Goal: Communication & Community: Answer question/provide support

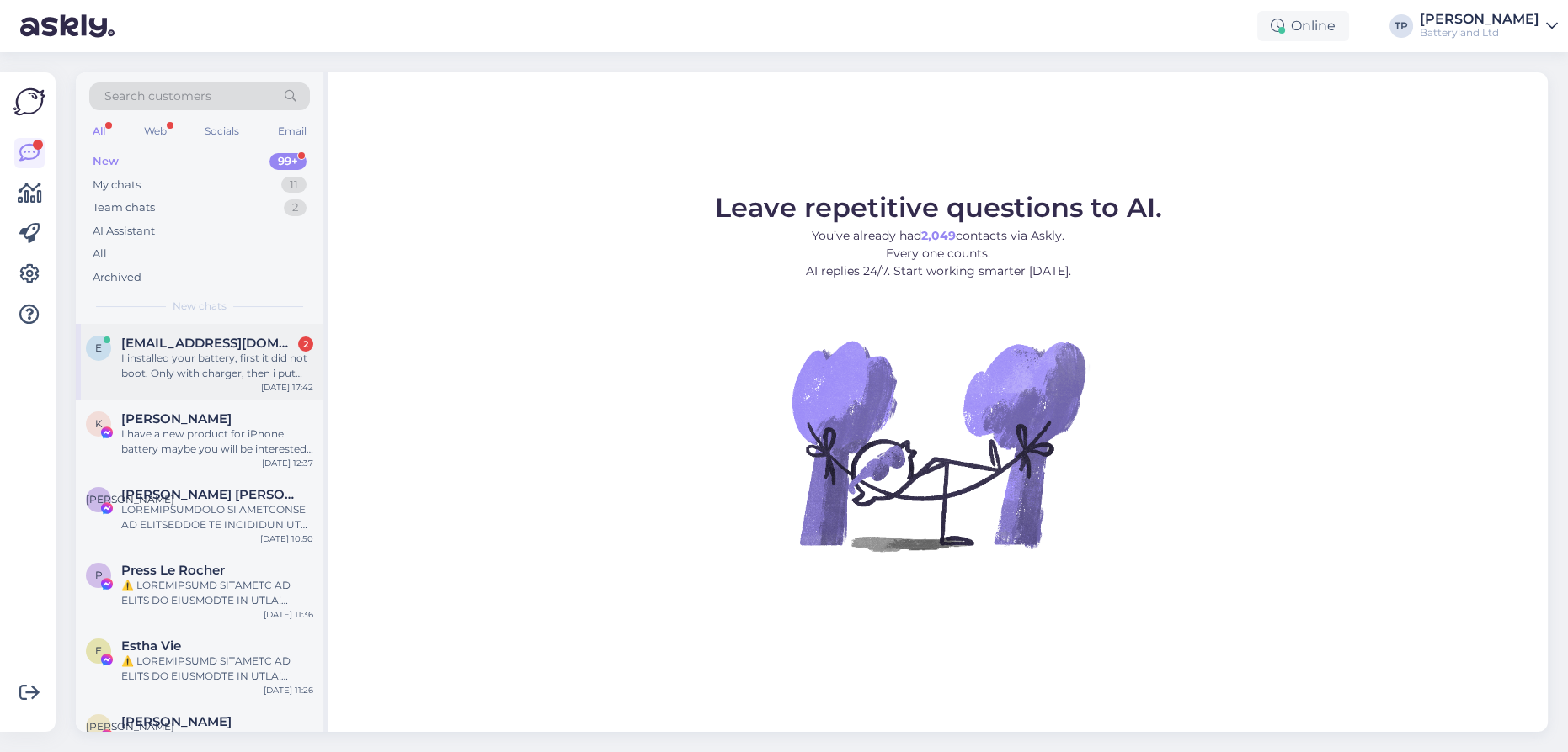
click at [224, 350] on div "[EMAIL_ADDRESS][DOMAIN_NAME] 2 I installed your battery, first it did not boot.…" at bounding box center [217, 359] width 192 height 46
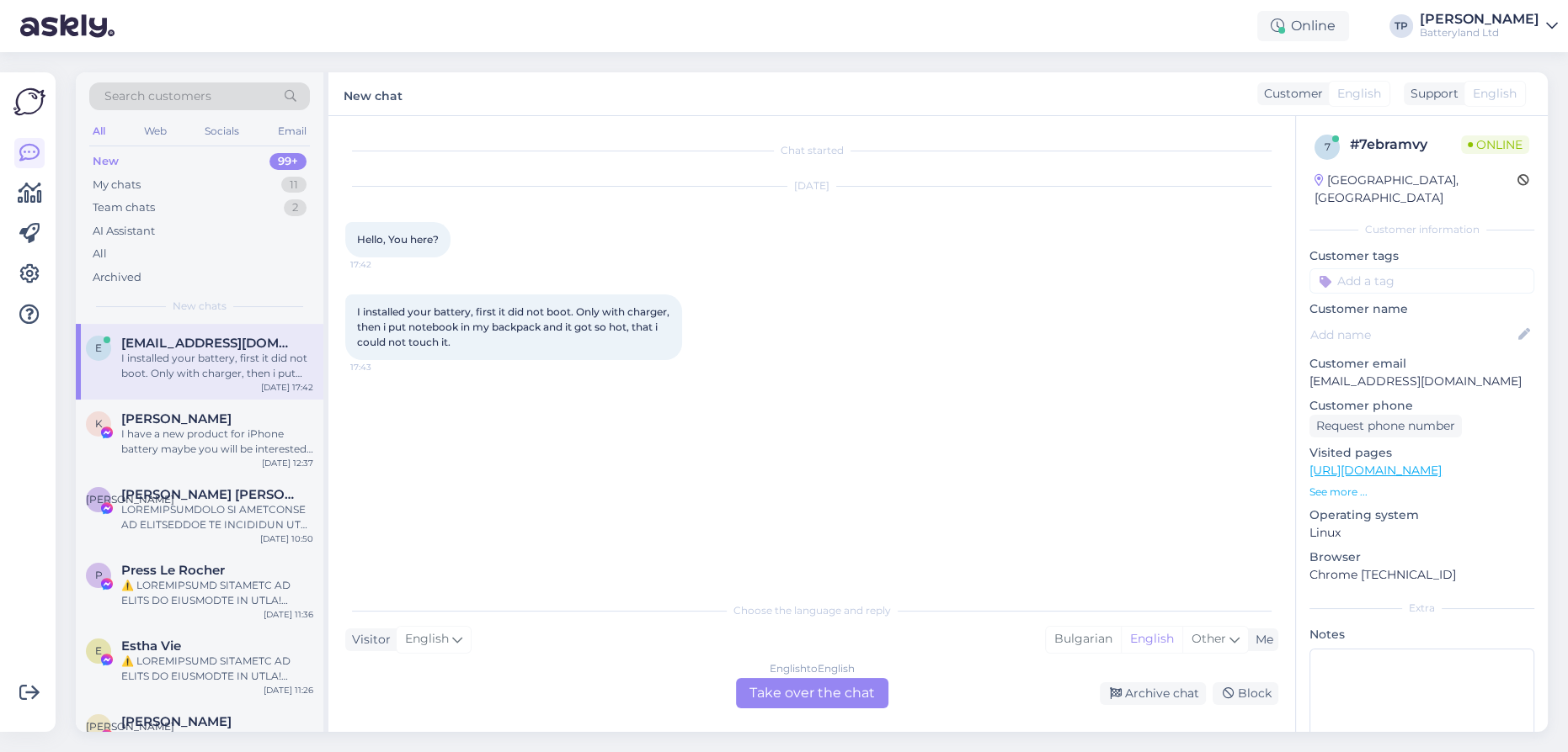
click at [791, 694] on div "English to English Take over the chat" at bounding box center [812, 693] width 152 height 30
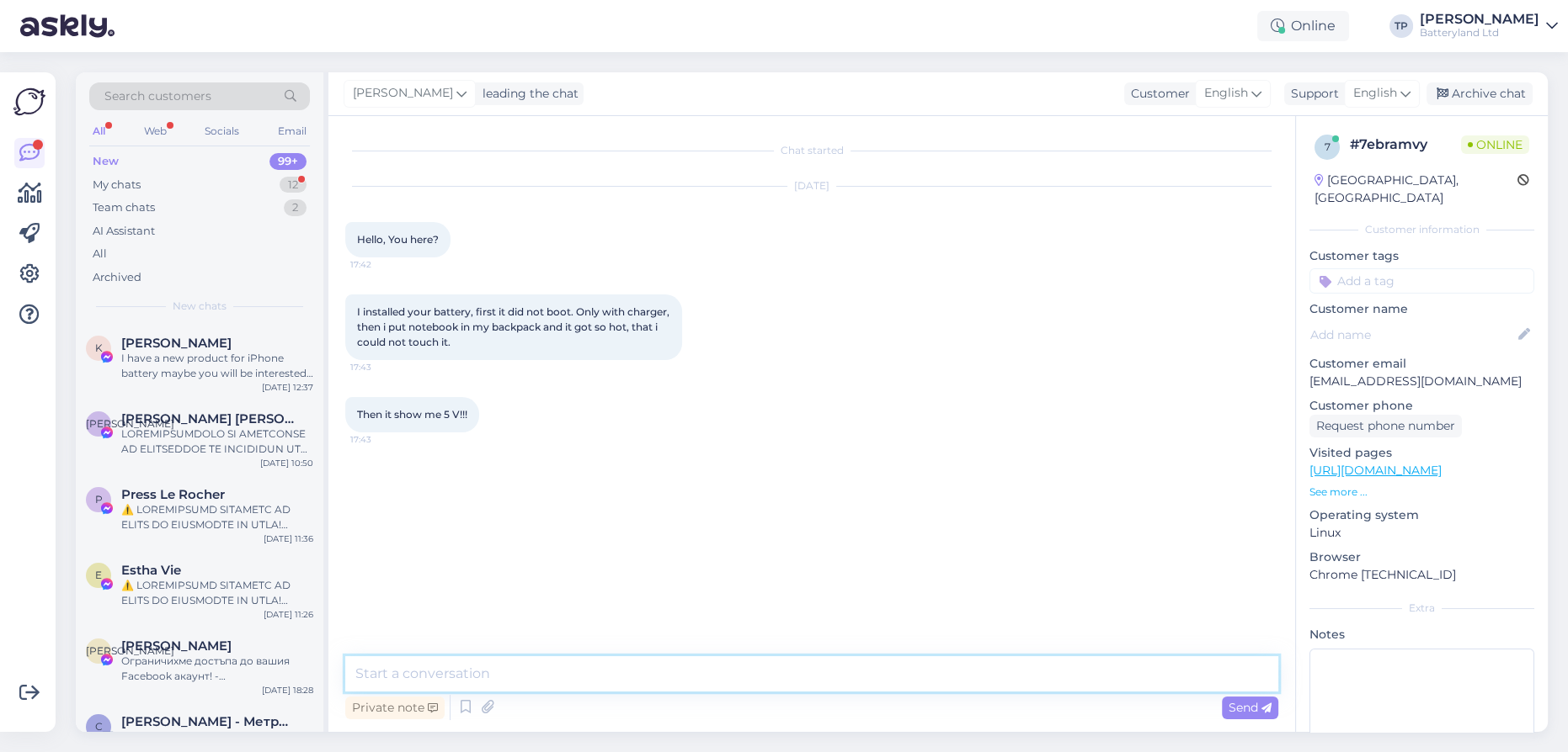
click at [519, 674] on textarea at bounding box center [812, 674] width 933 height 36
type textarea "Hello"
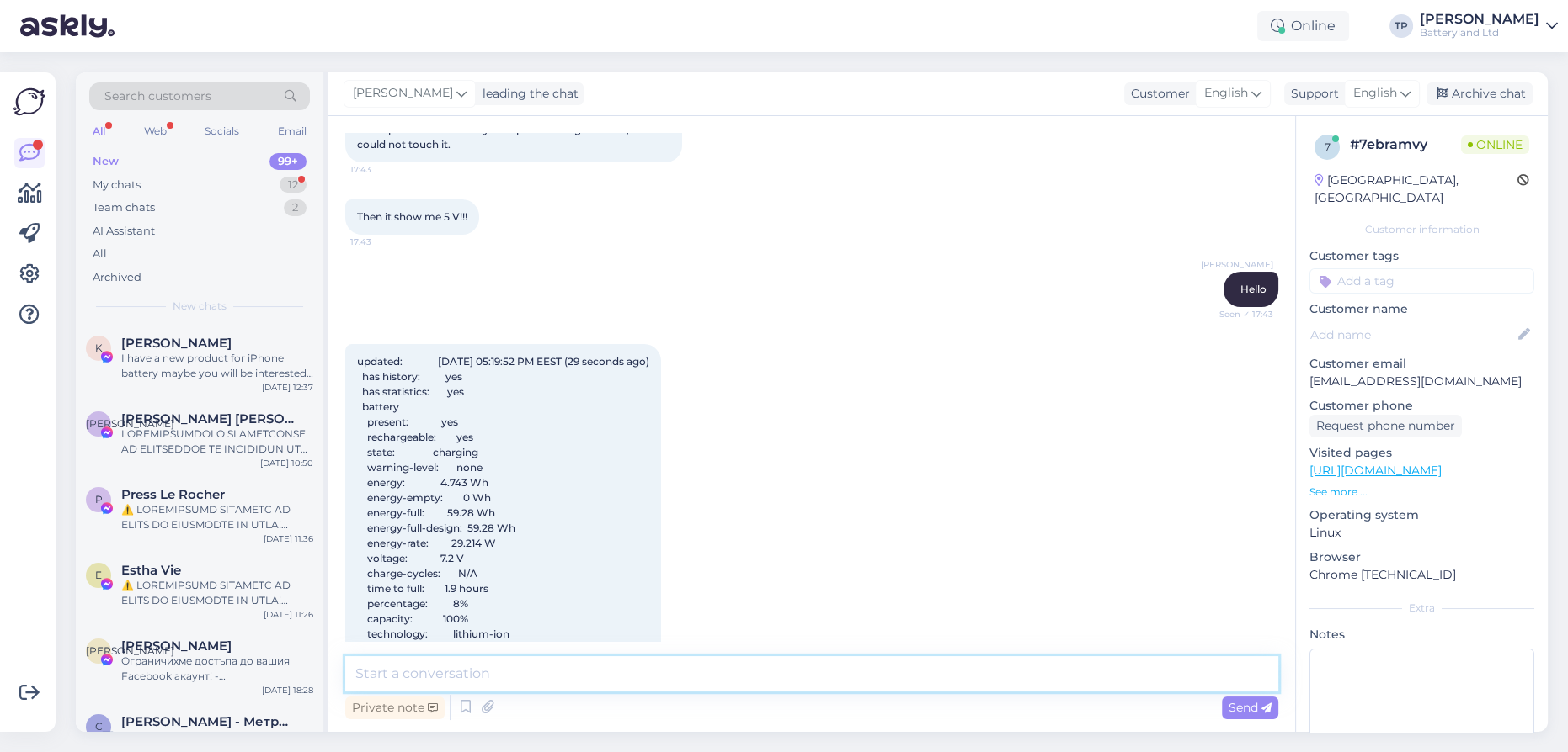
scroll to position [191, 0]
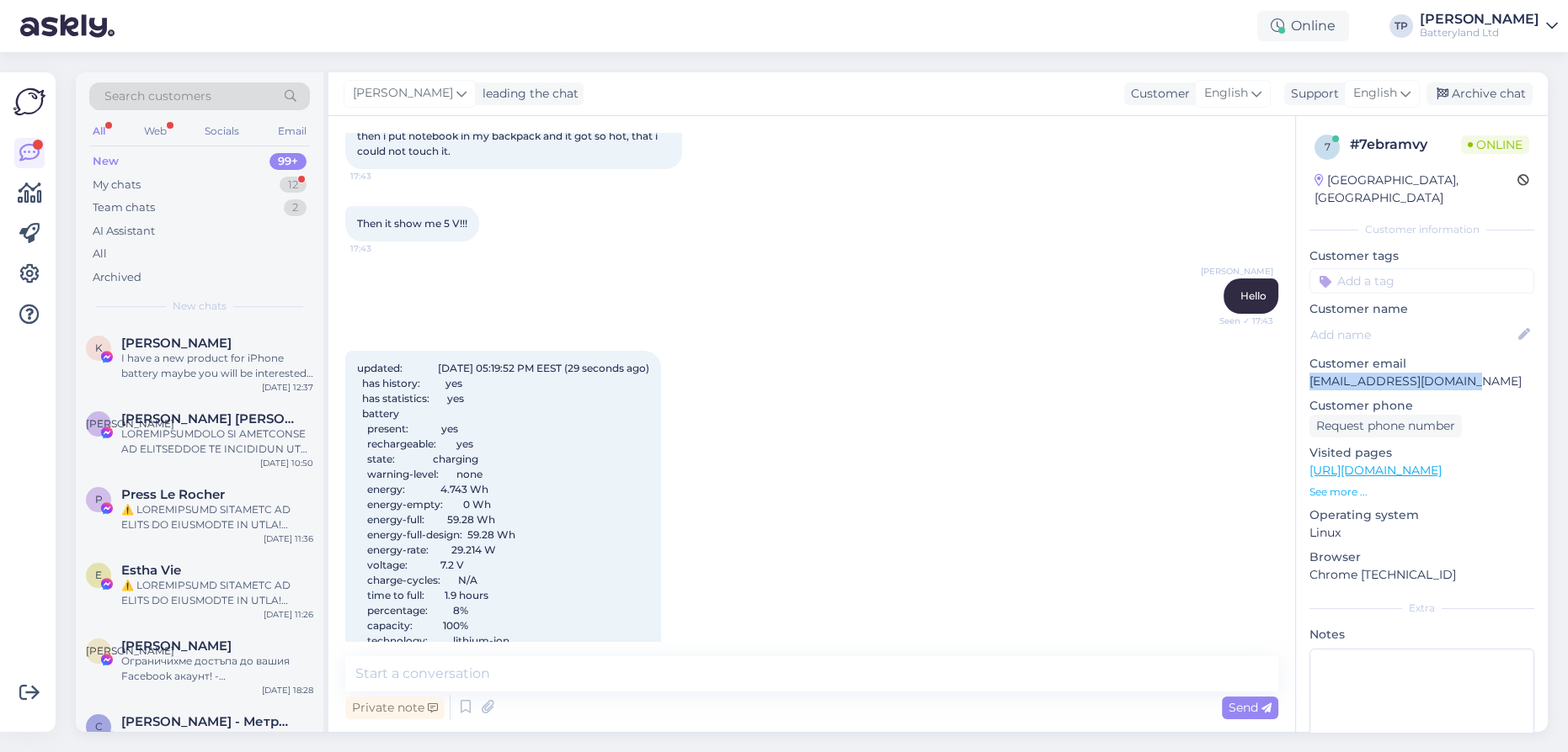
drag, startPoint x: 1489, startPoint y: 363, endPoint x: 1307, endPoint y: 368, distance: 182.1
click at [1307, 368] on div "7 # 7ebramvy Online [GEOGRAPHIC_DATA], [GEOGRAPHIC_DATA] Customer information C…" at bounding box center [1421, 471] width 252 height 710
copy p "[EMAIL_ADDRESS][DOMAIN_NAME]"
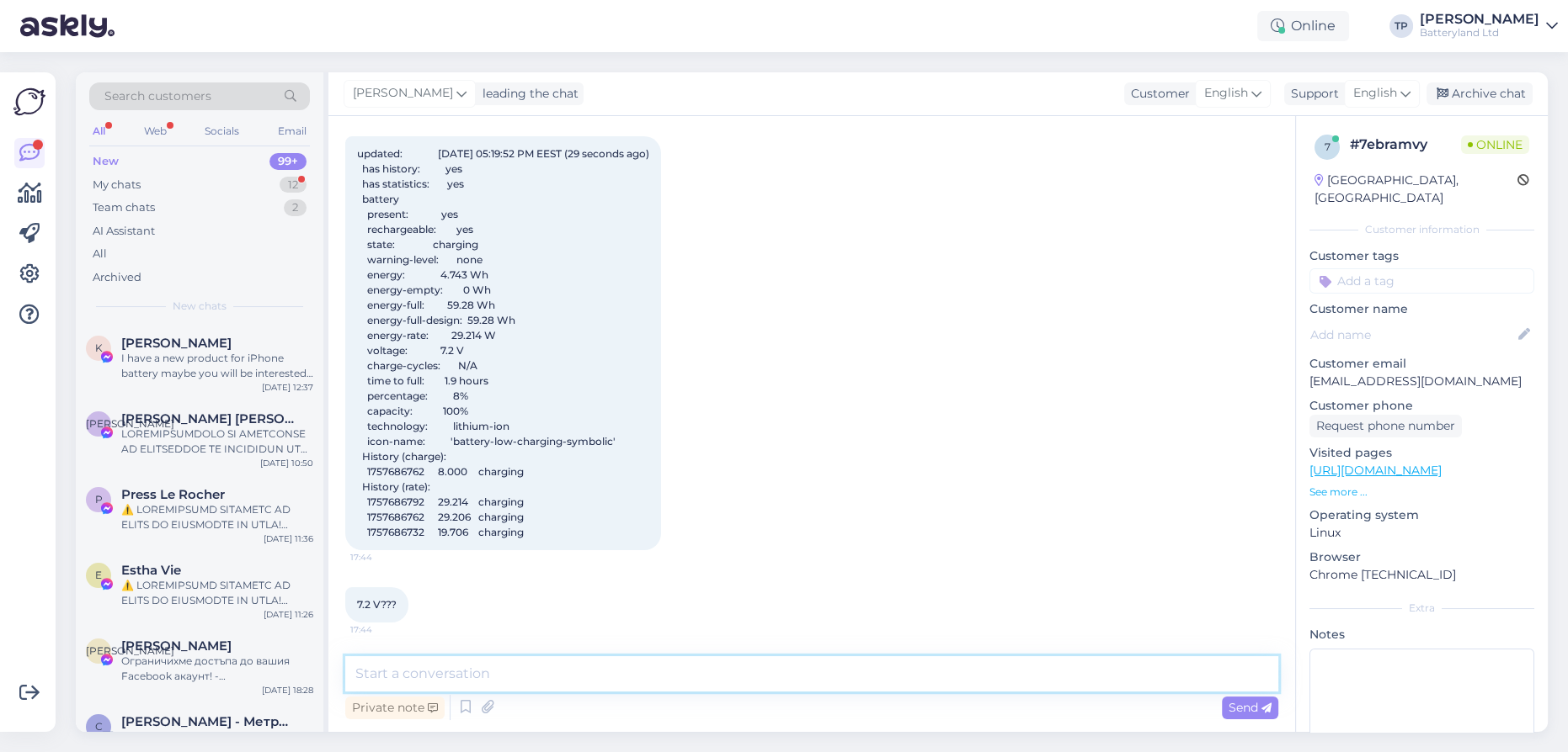
click at [476, 680] on textarea at bounding box center [812, 674] width 933 height 36
paste textarea "7.6V"
type textarea "should be 7.6V"
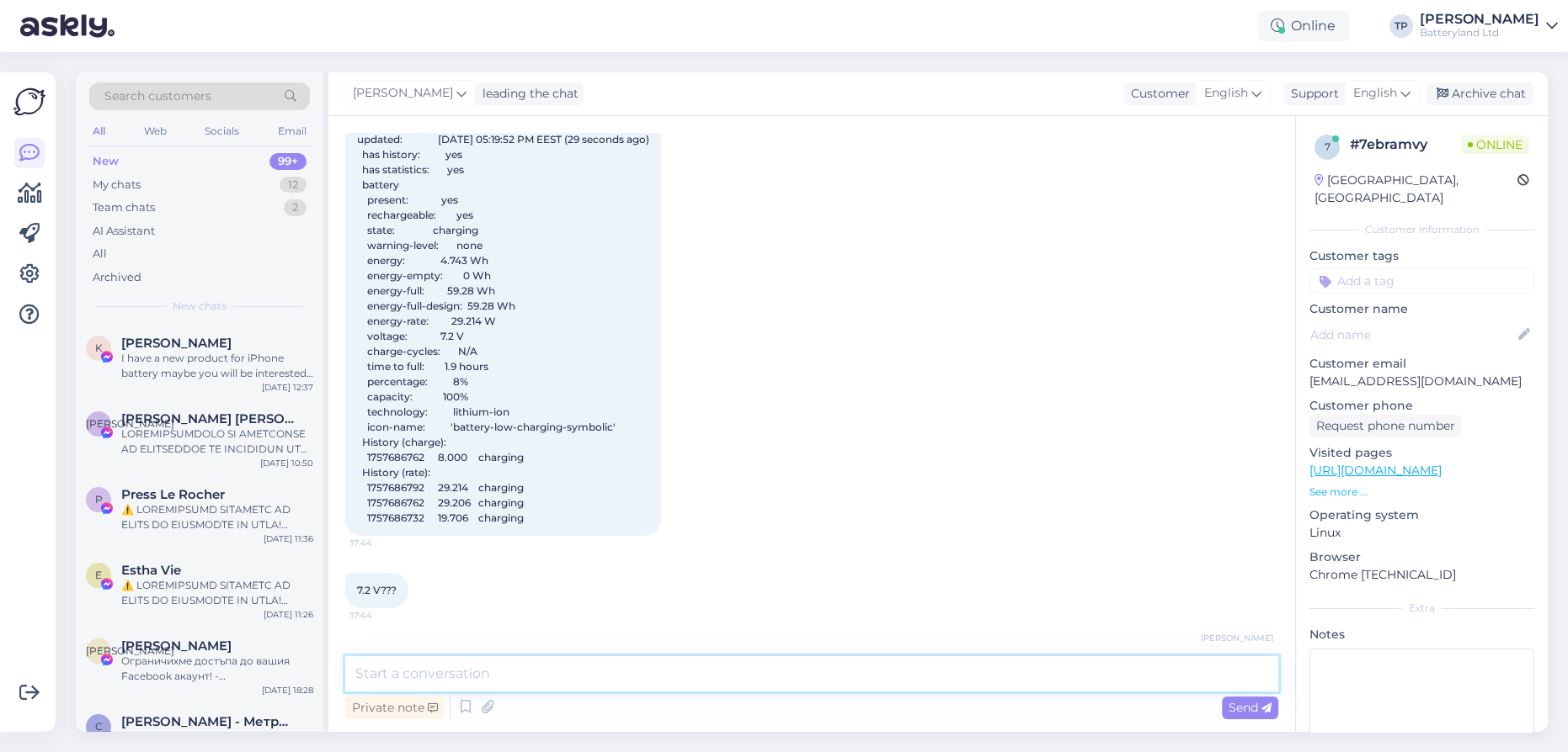
scroll to position [493, 0]
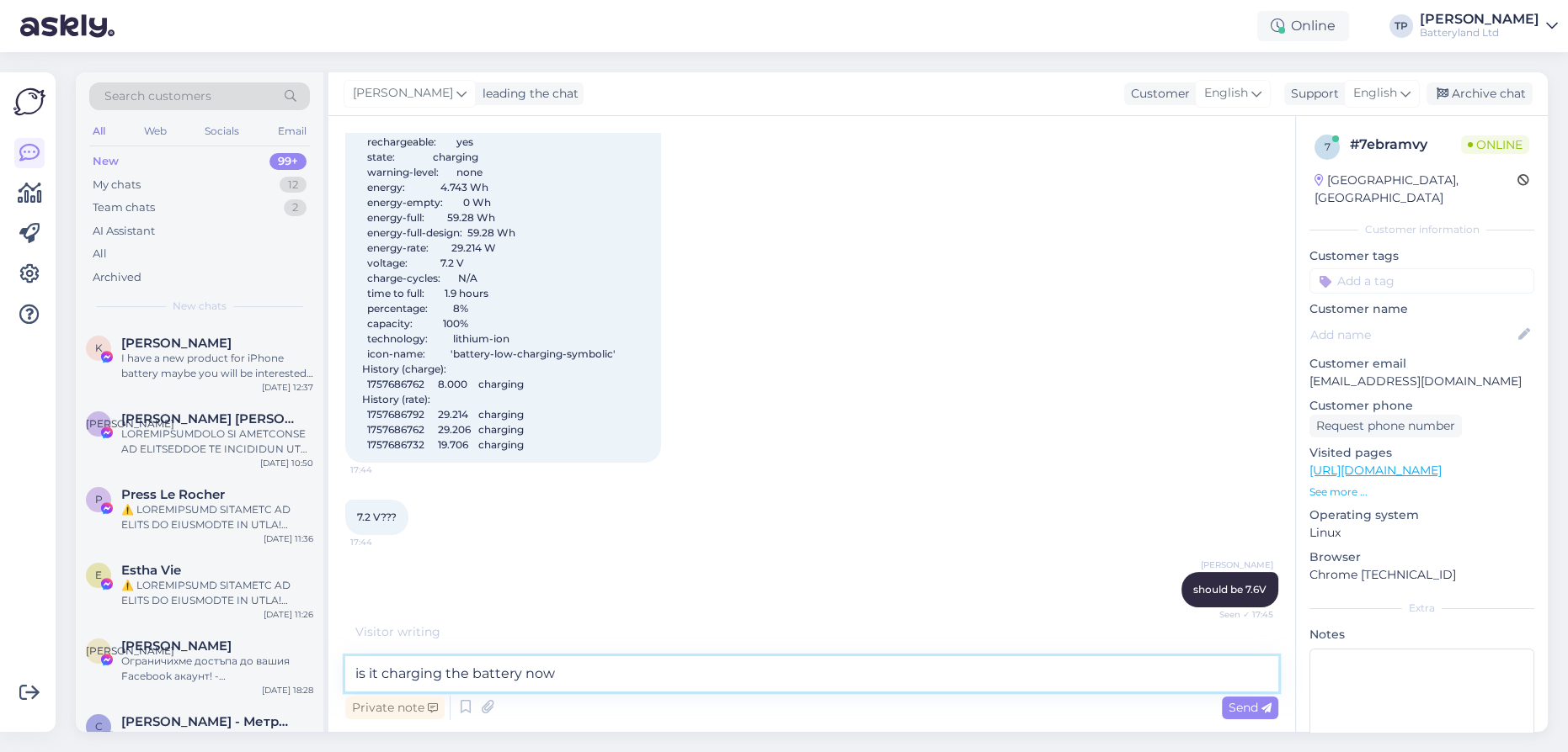
type textarea "is it charging the battery now?"
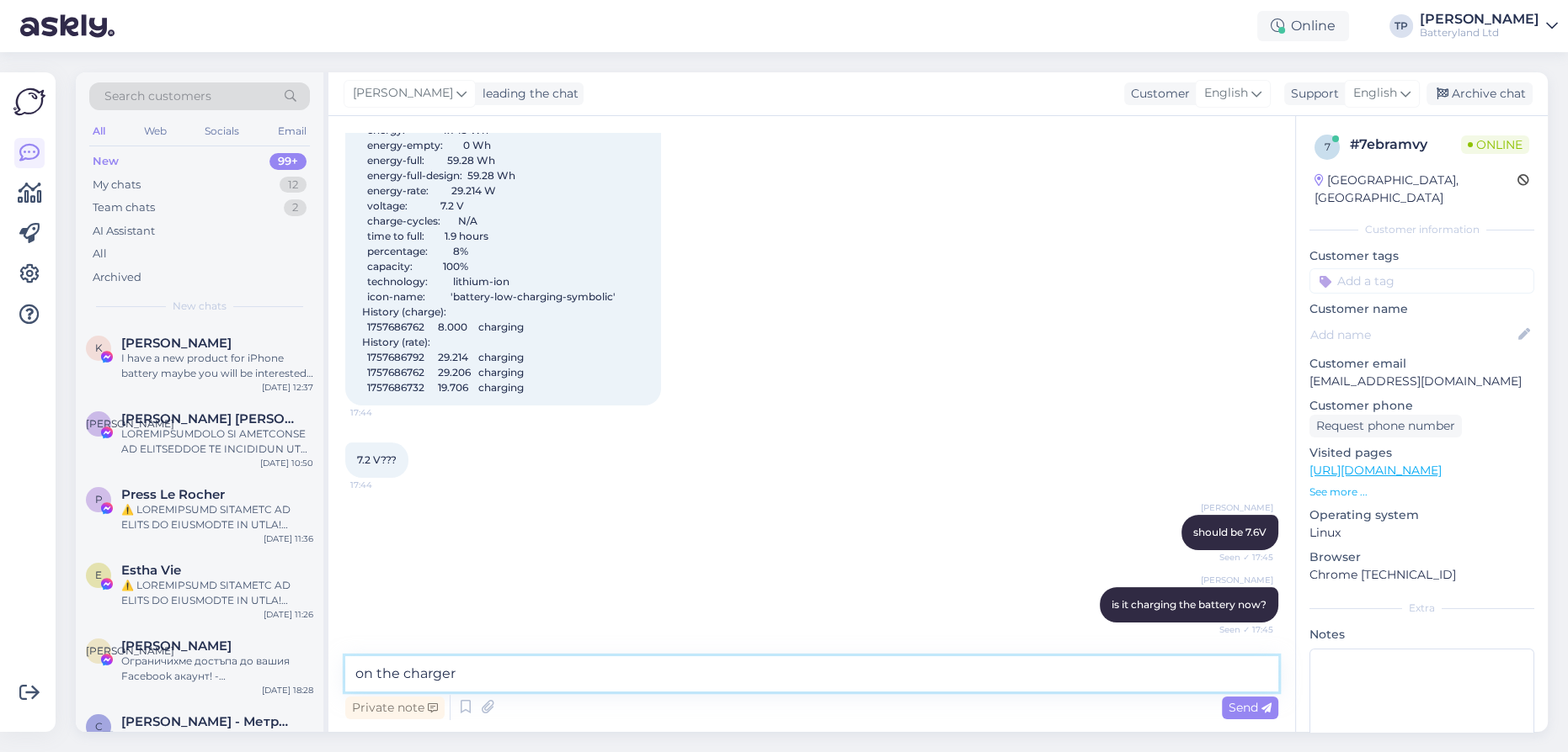
type textarea "on the charger?"
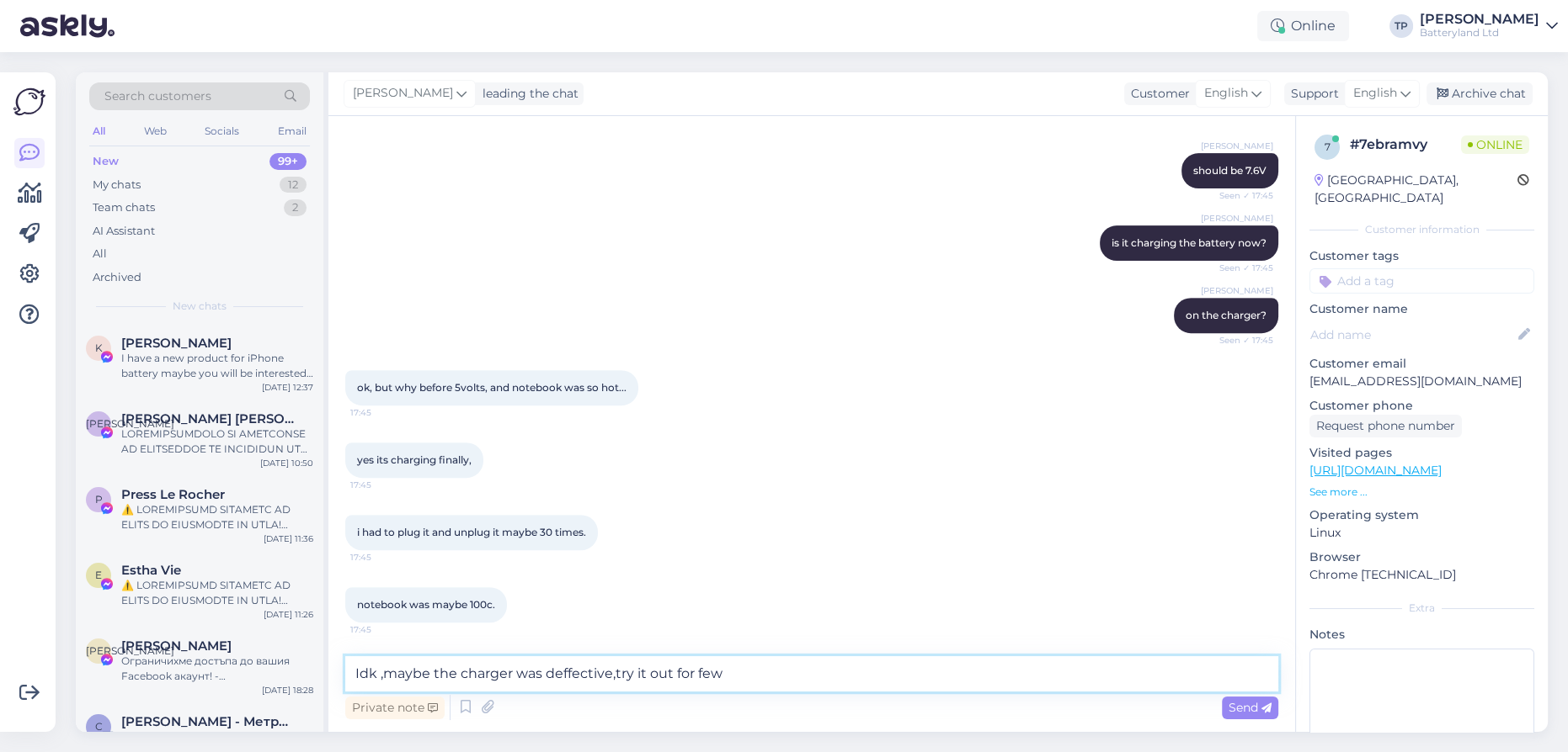
scroll to position [1000, 0]
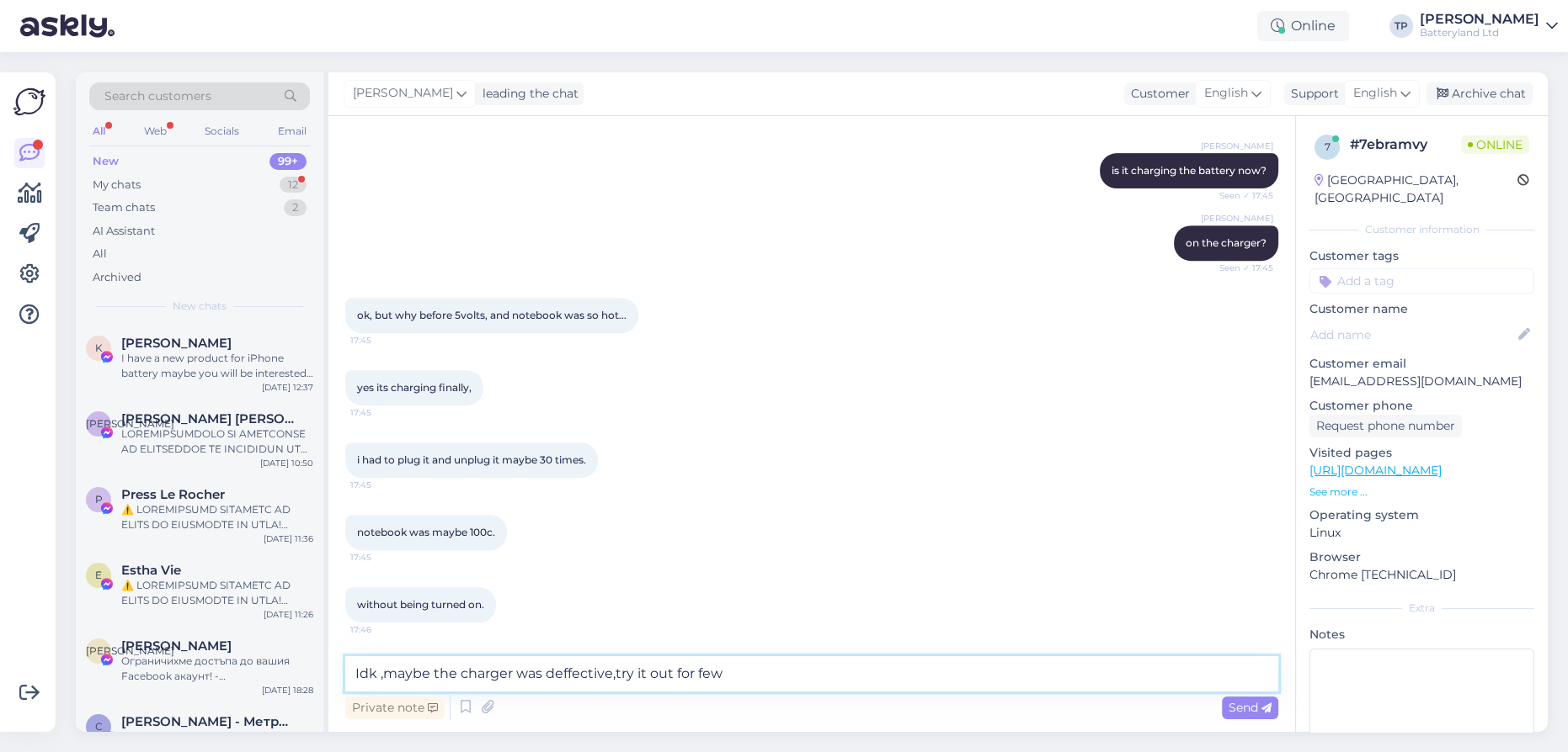
click at [615, 669] on textarea "Idk ,maybe the charger was deffective,try it out for few" at bounding box center [812, 674] width 933 height 36
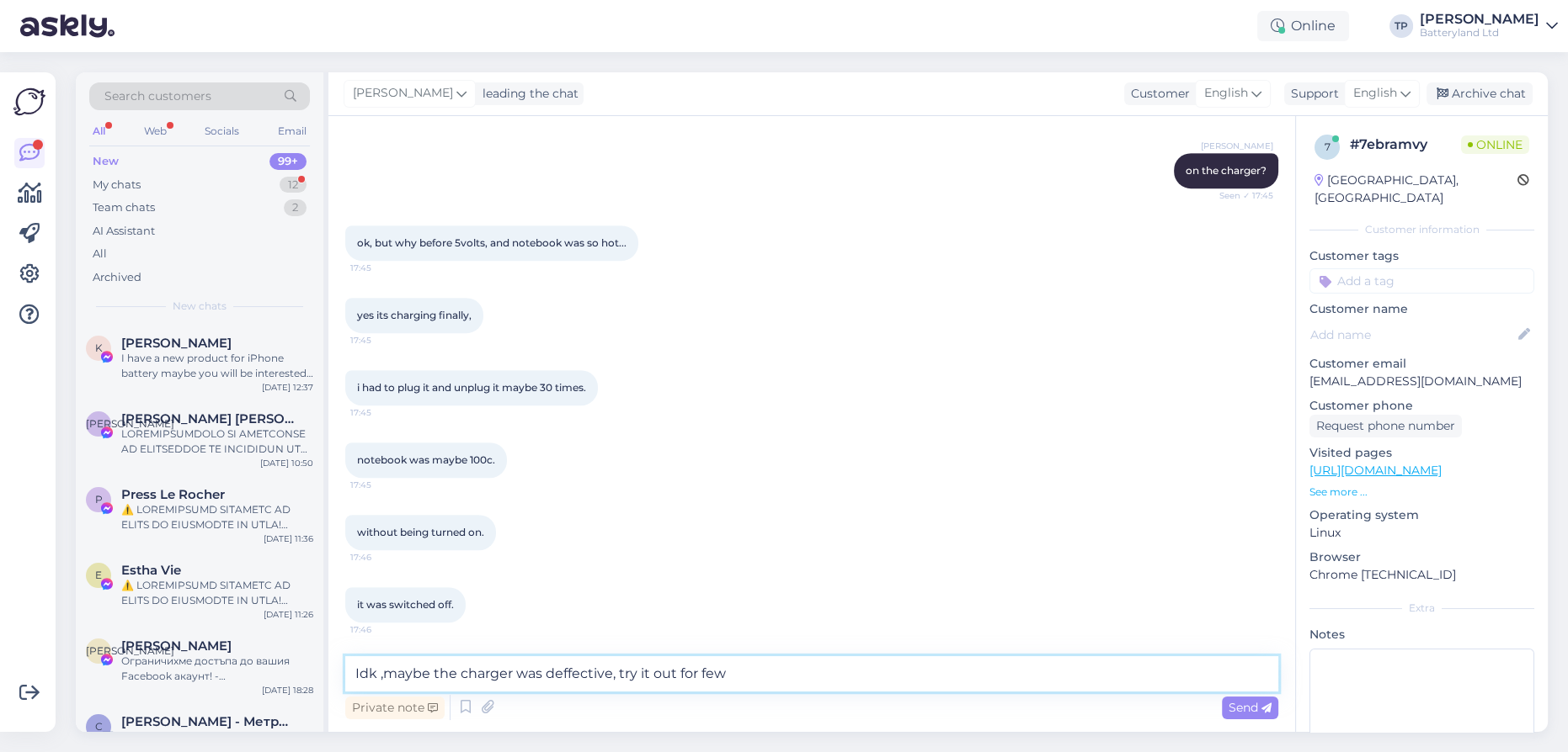
click at [565, 670] on textarea "Idk ,maybe the charger was deffective, try it out for few" at bounding box center [812, 674] width 933 height 36
click at [800, 671] on textarea "Idk ,maybe the charger was defective, try it out for few" at bounding box center [812, 674] width 933 height 36
click at [1121, 670] on textarea "Idk ,maybe the charger was defective, try it out for few more days and let us k…" at bounding box center [812, 674] width 933 height 36
click at [1198, 669] on textarea "Idk ,maybe the charger was defective, try it out for few more days and let us k…" at bounding box center [812, 674] width 933 height 36
type textarea "Idk ,maybe the charger was defective, try it out for few more days and let us k…"
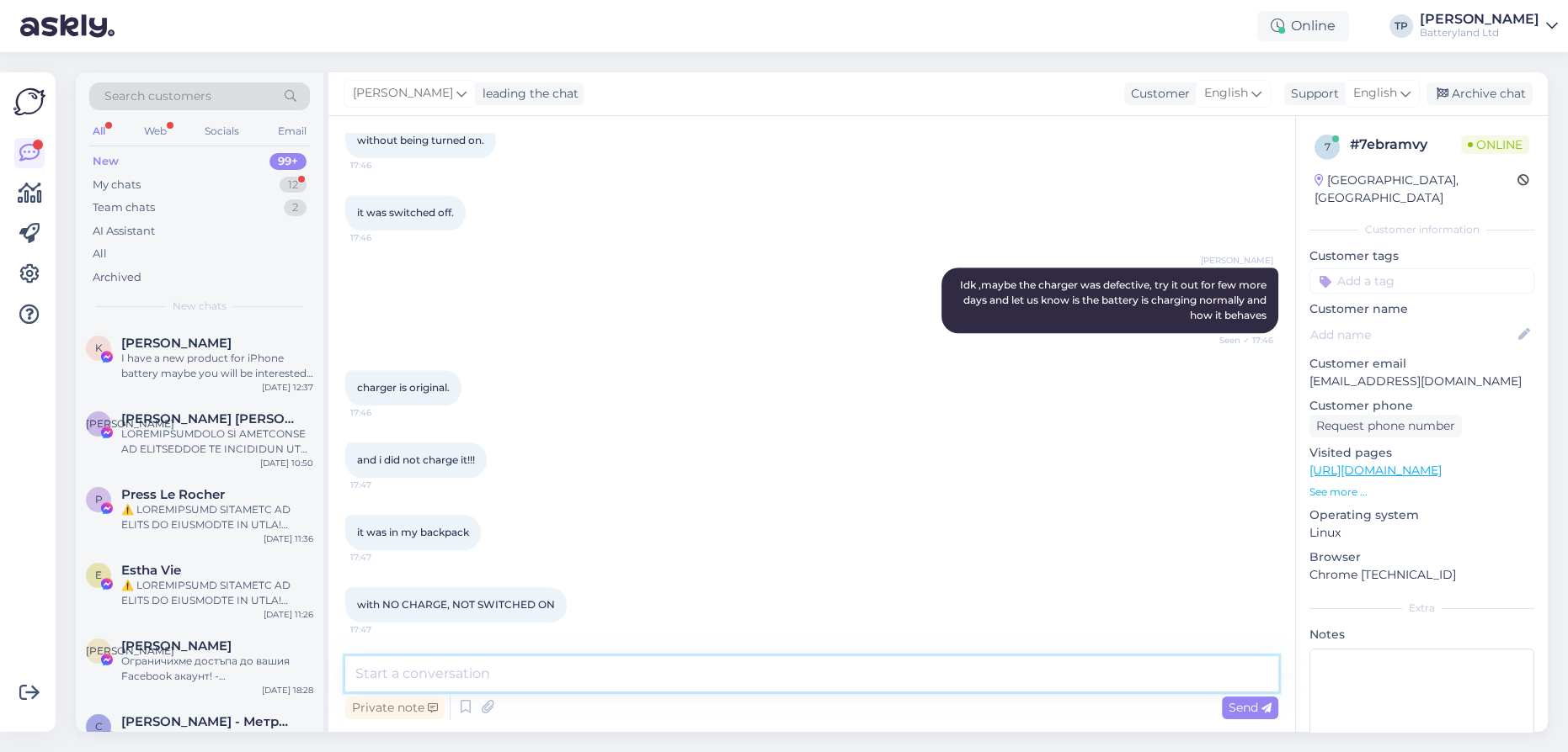
scroll to position [1537, 0]
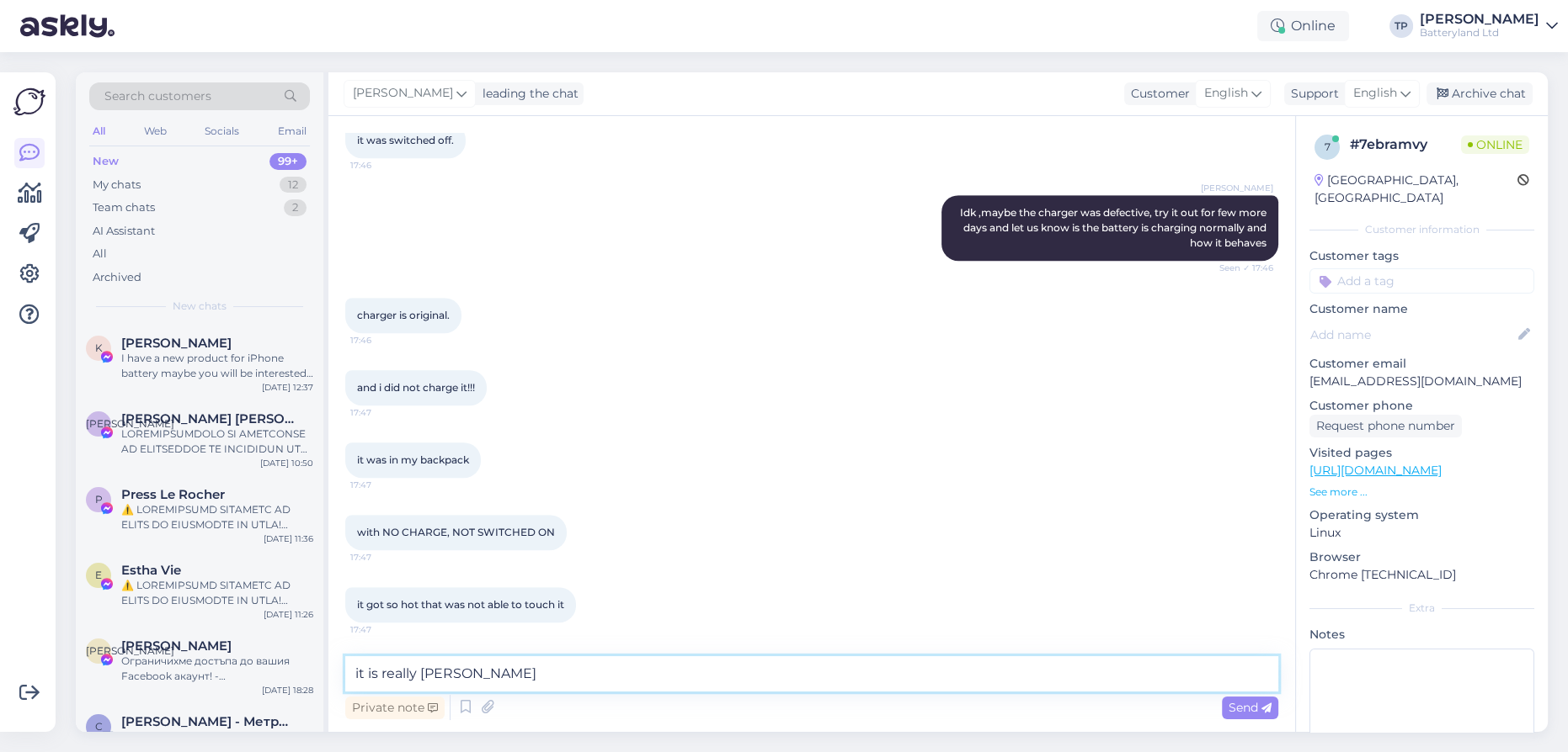
type textarea "it is really strange"
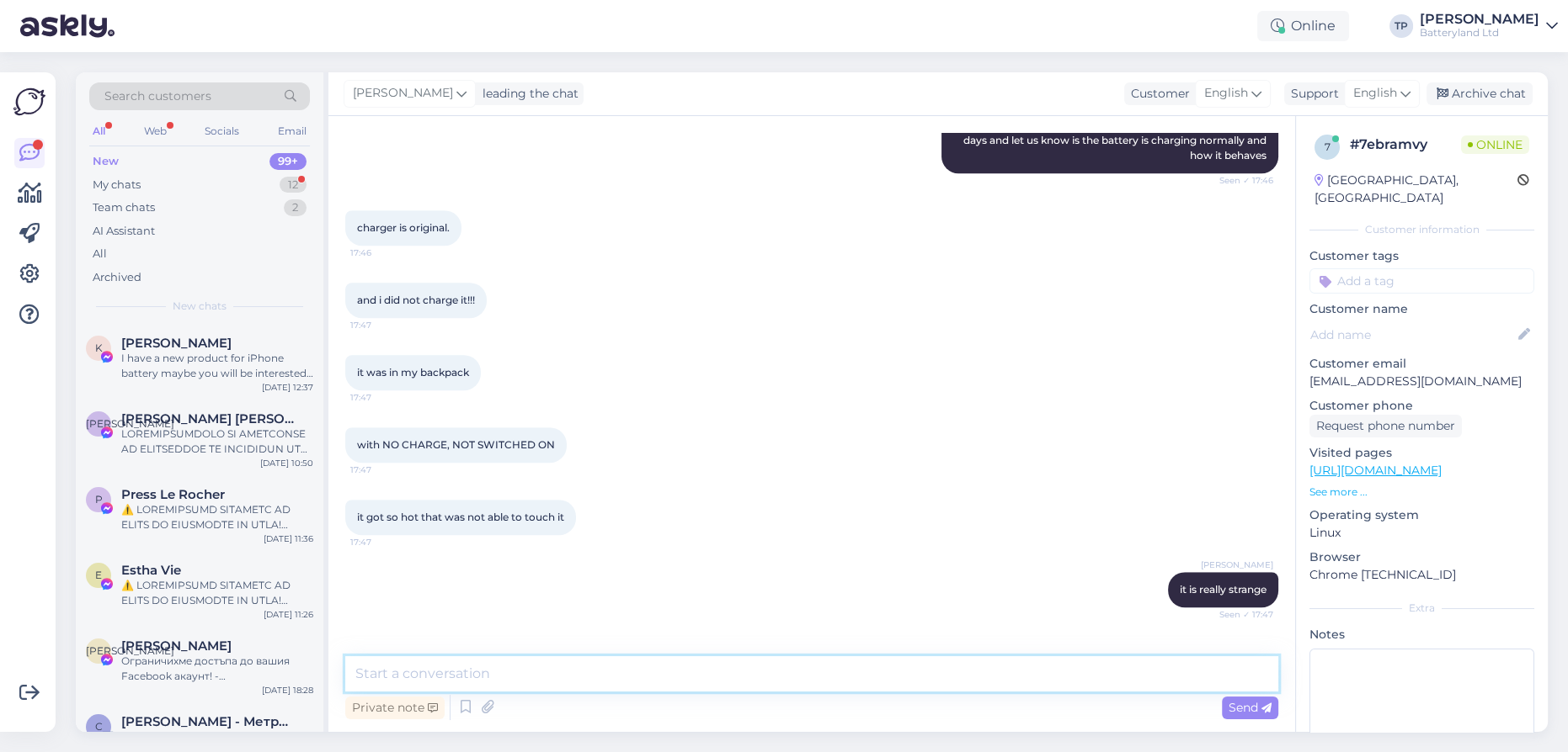
scroll to position [1696, 0]
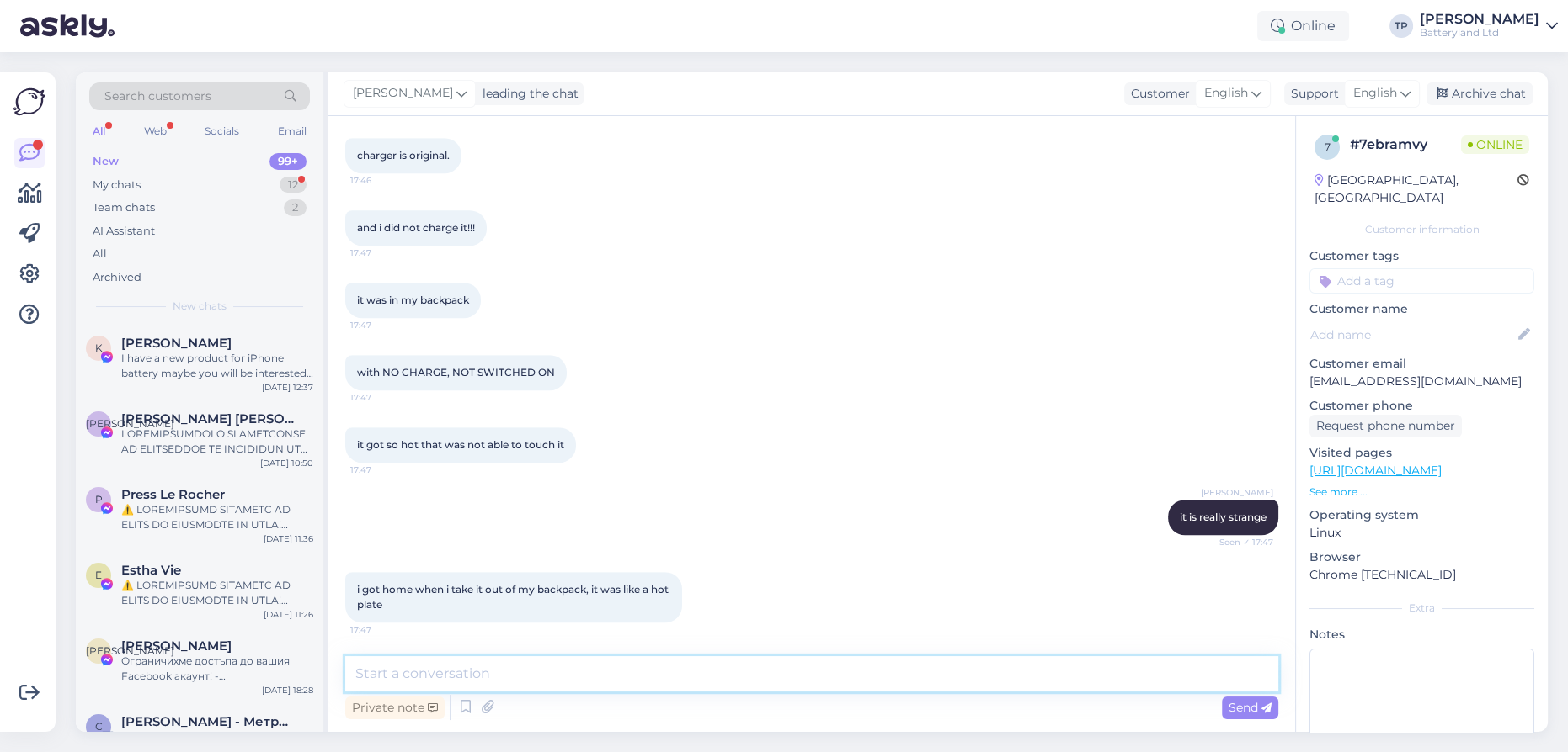
click at [406, 659] on textarea at bounding box center [812, 674] width 933 height 36
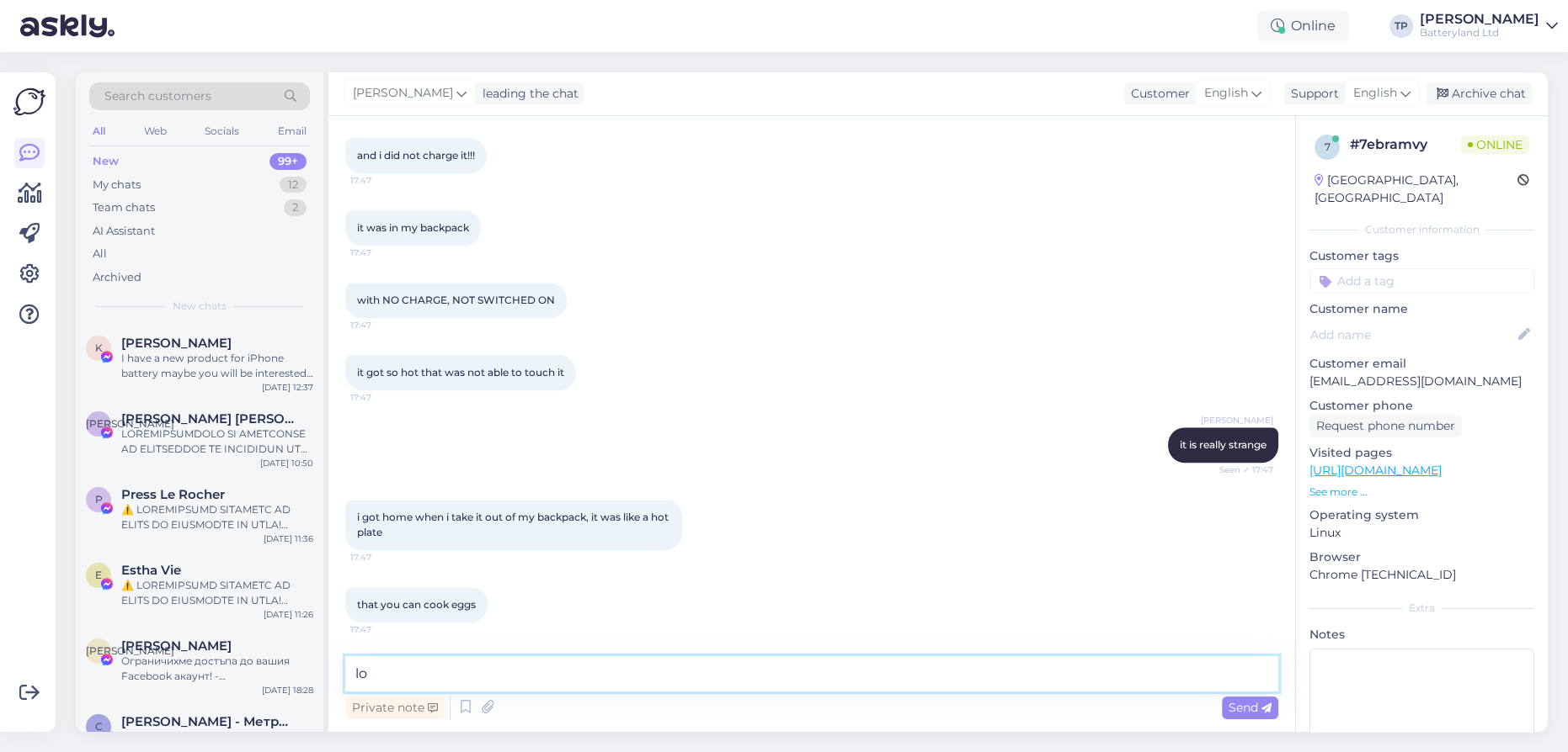
type textarea "lol"
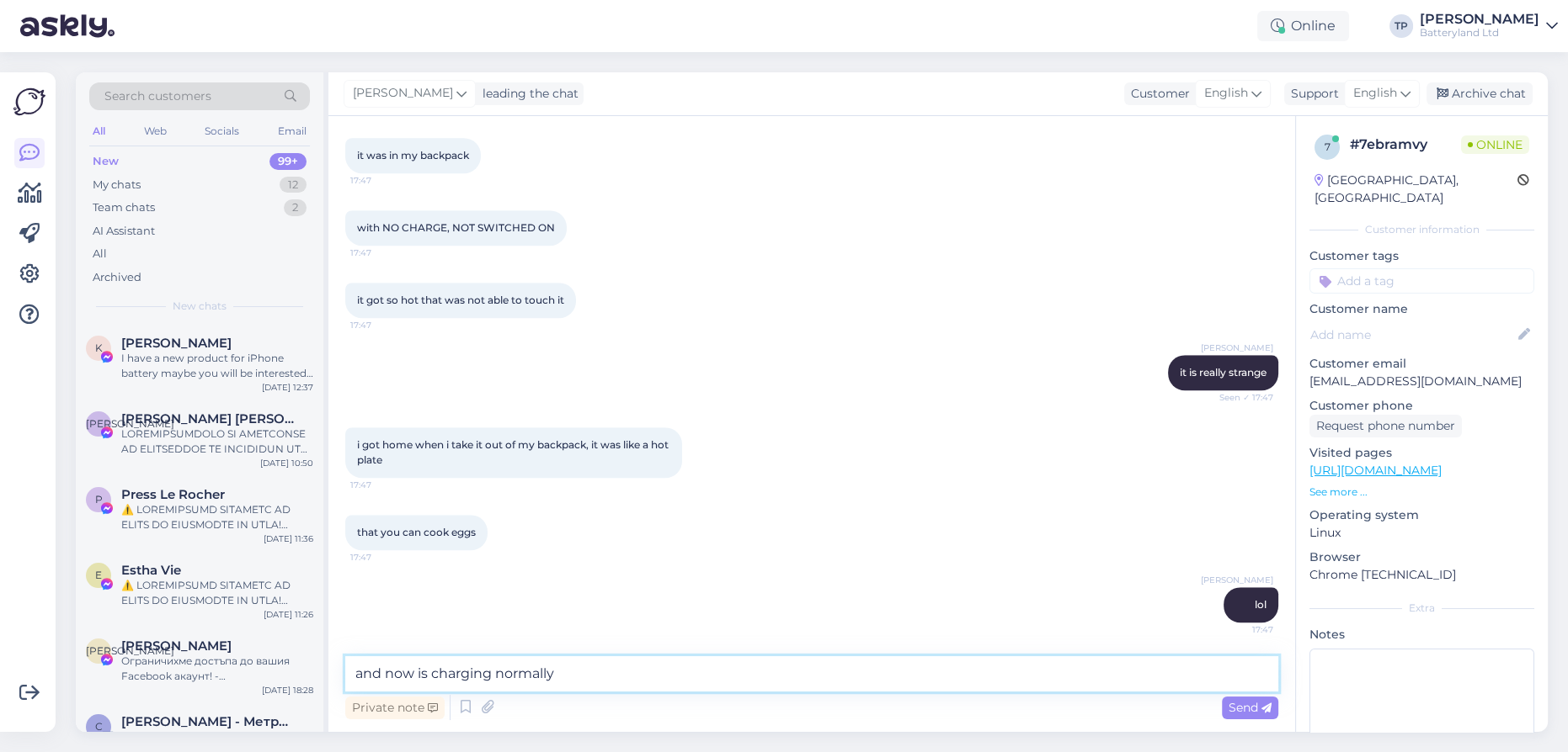
type textarea "and now is charging normally?"
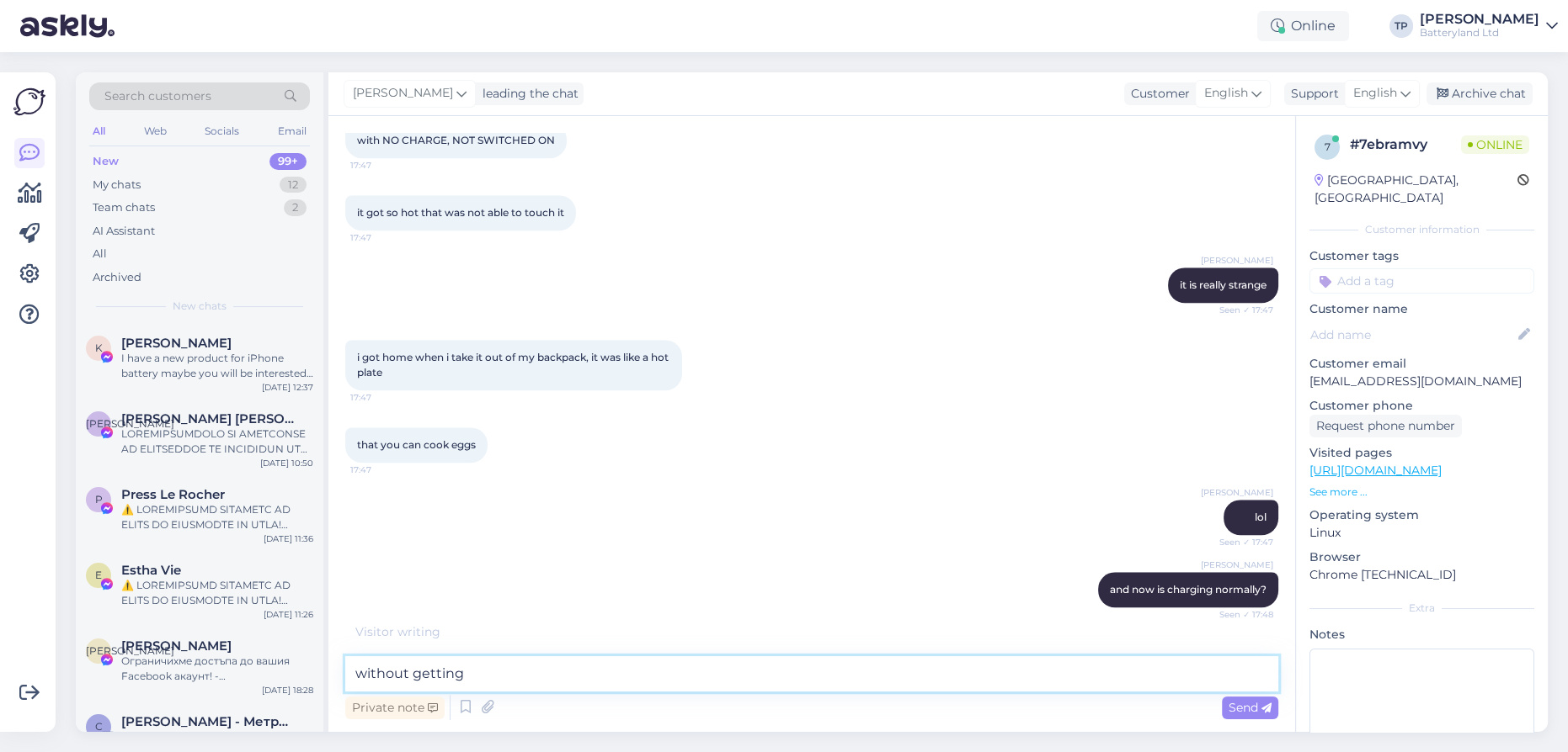
scroll to position [1987, 0]
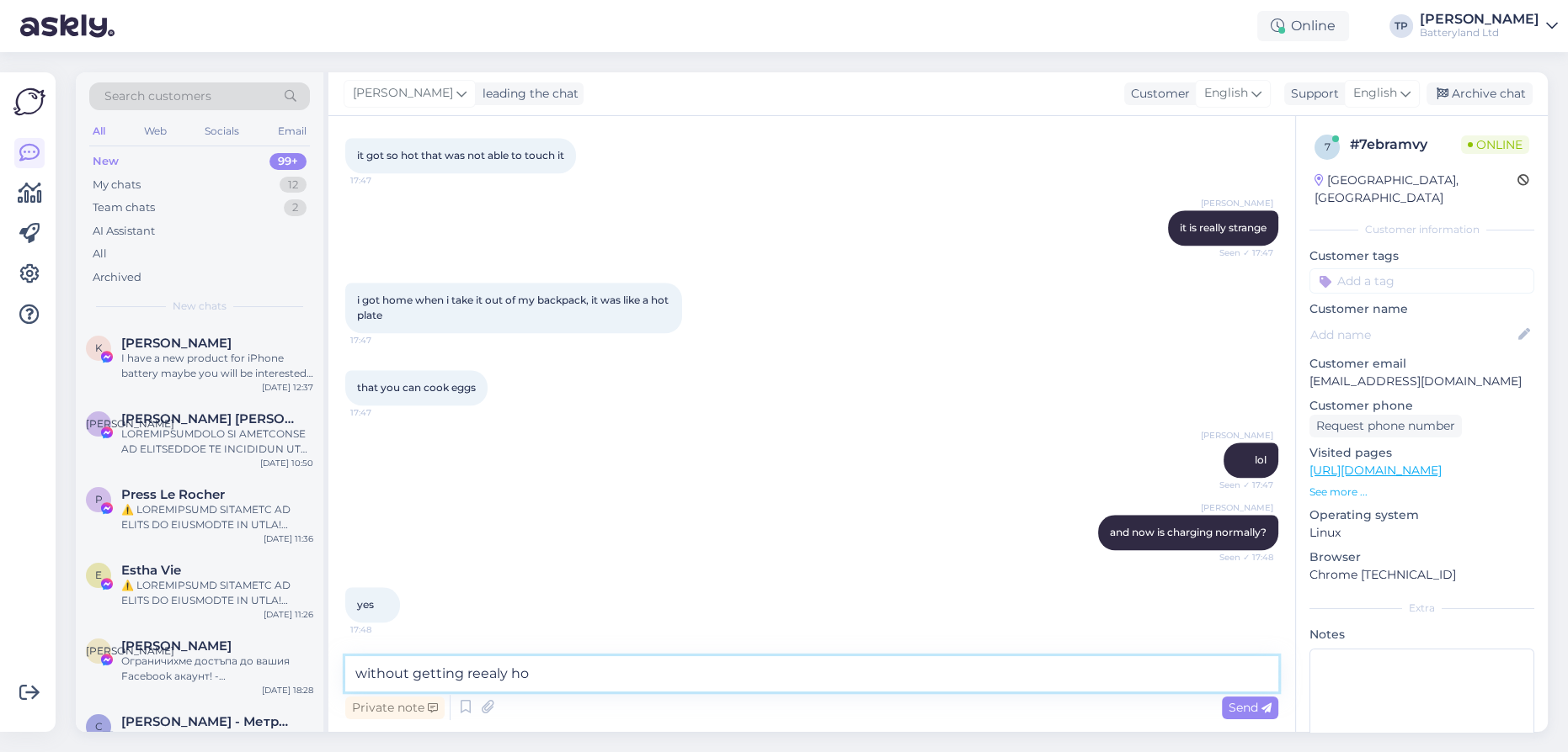
type textarea "without getting reealy hot"
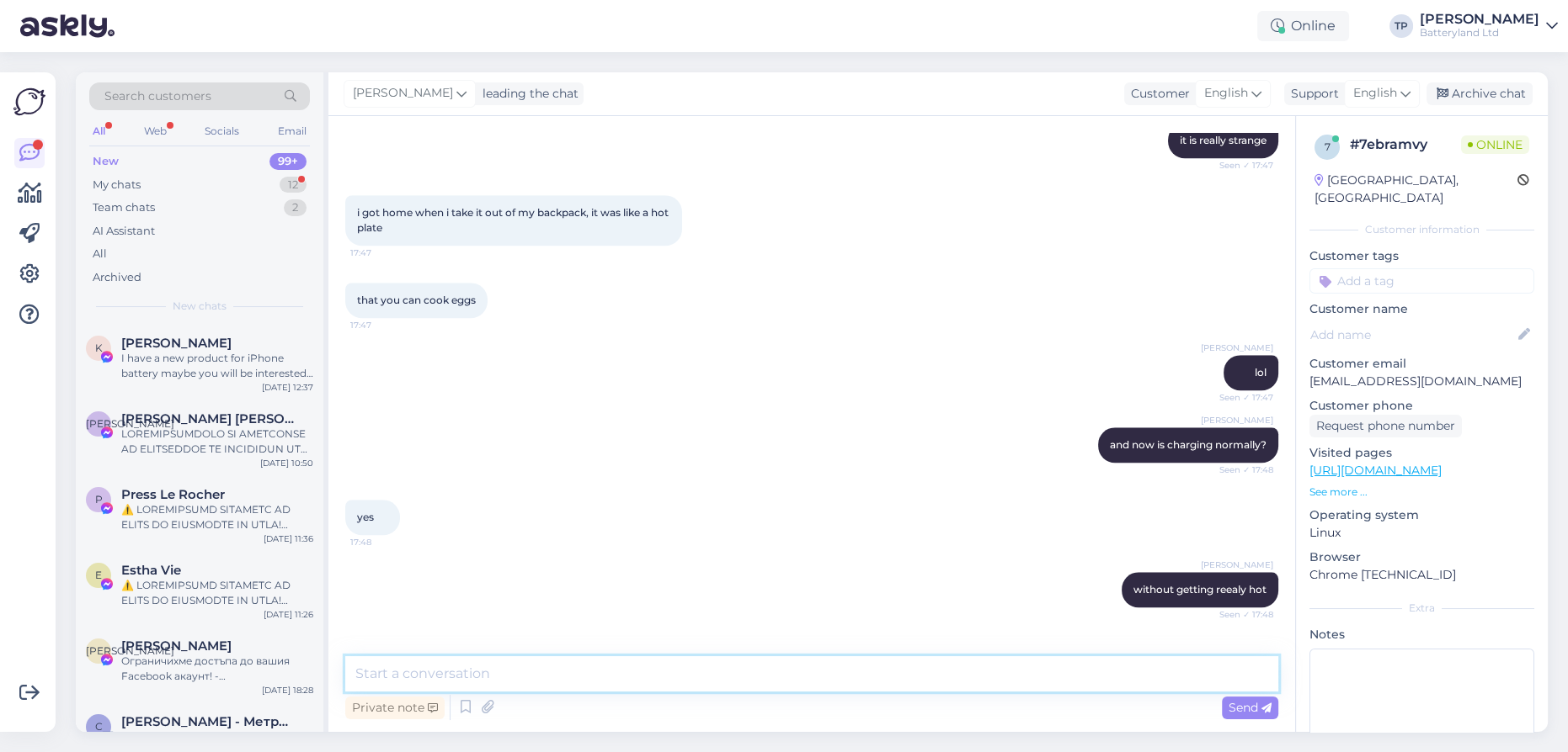
scroll to position [2131, 0]
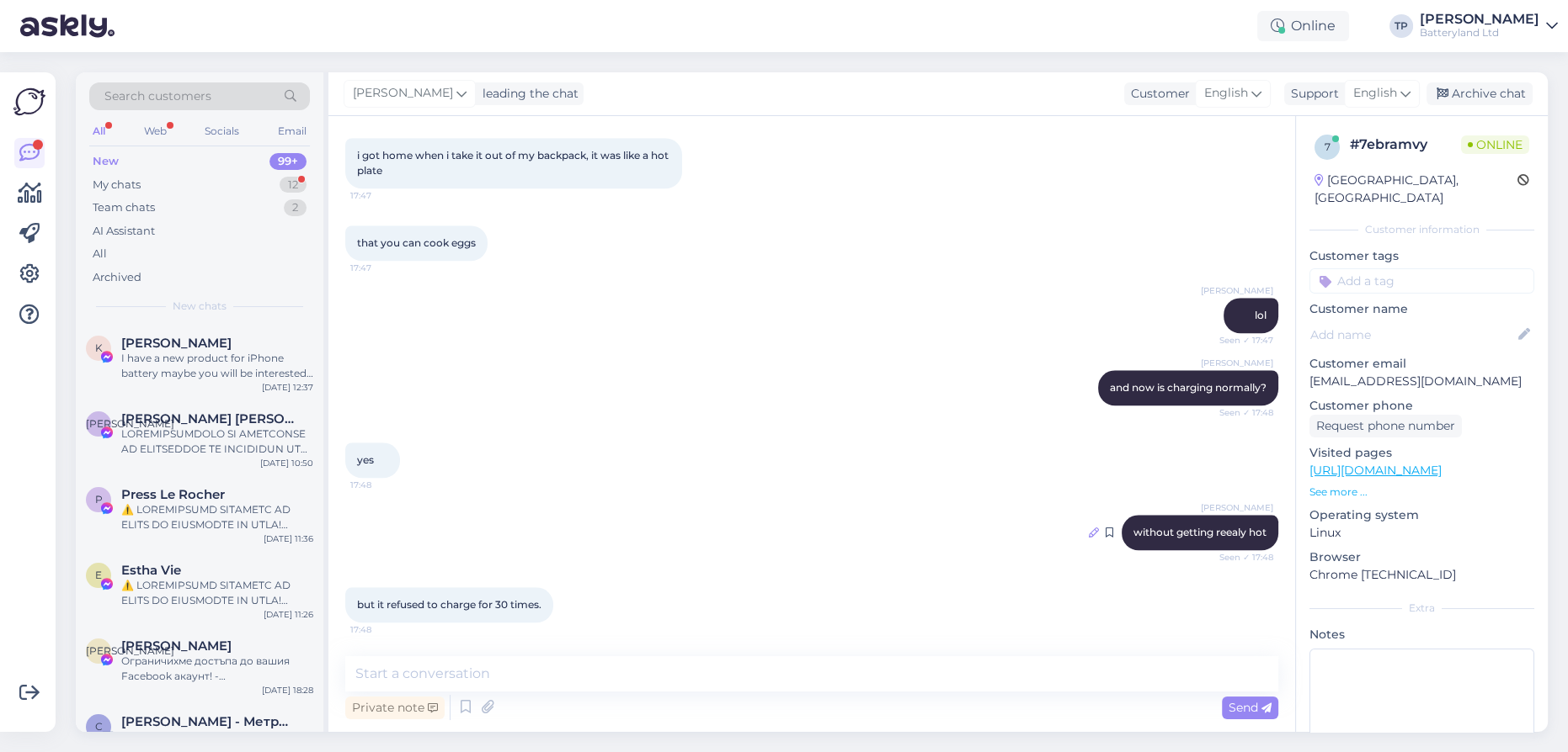
click at [1089, 531] on icon at bounding box center [1093, 532] width 10 height 10
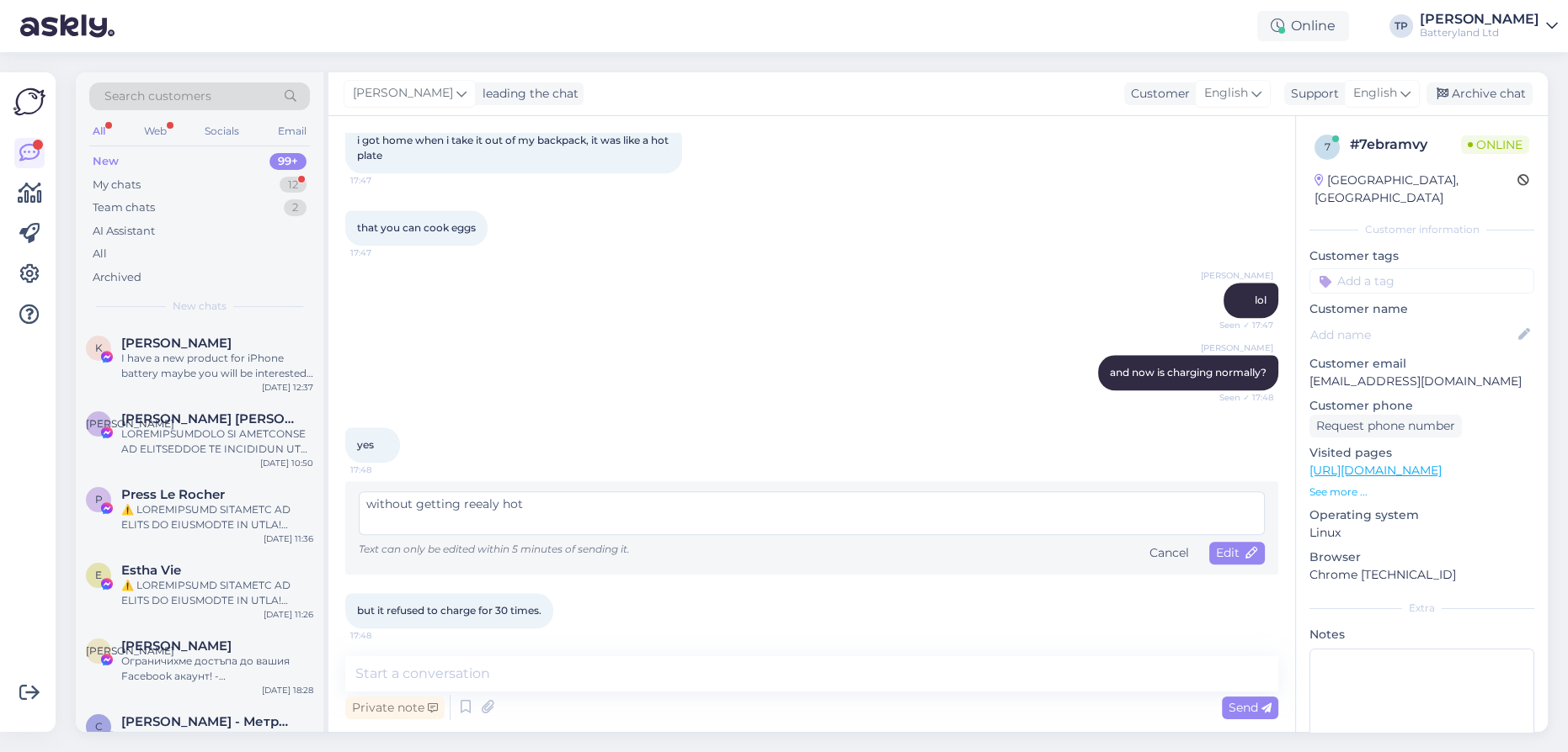
scroll to position [2224, 0]
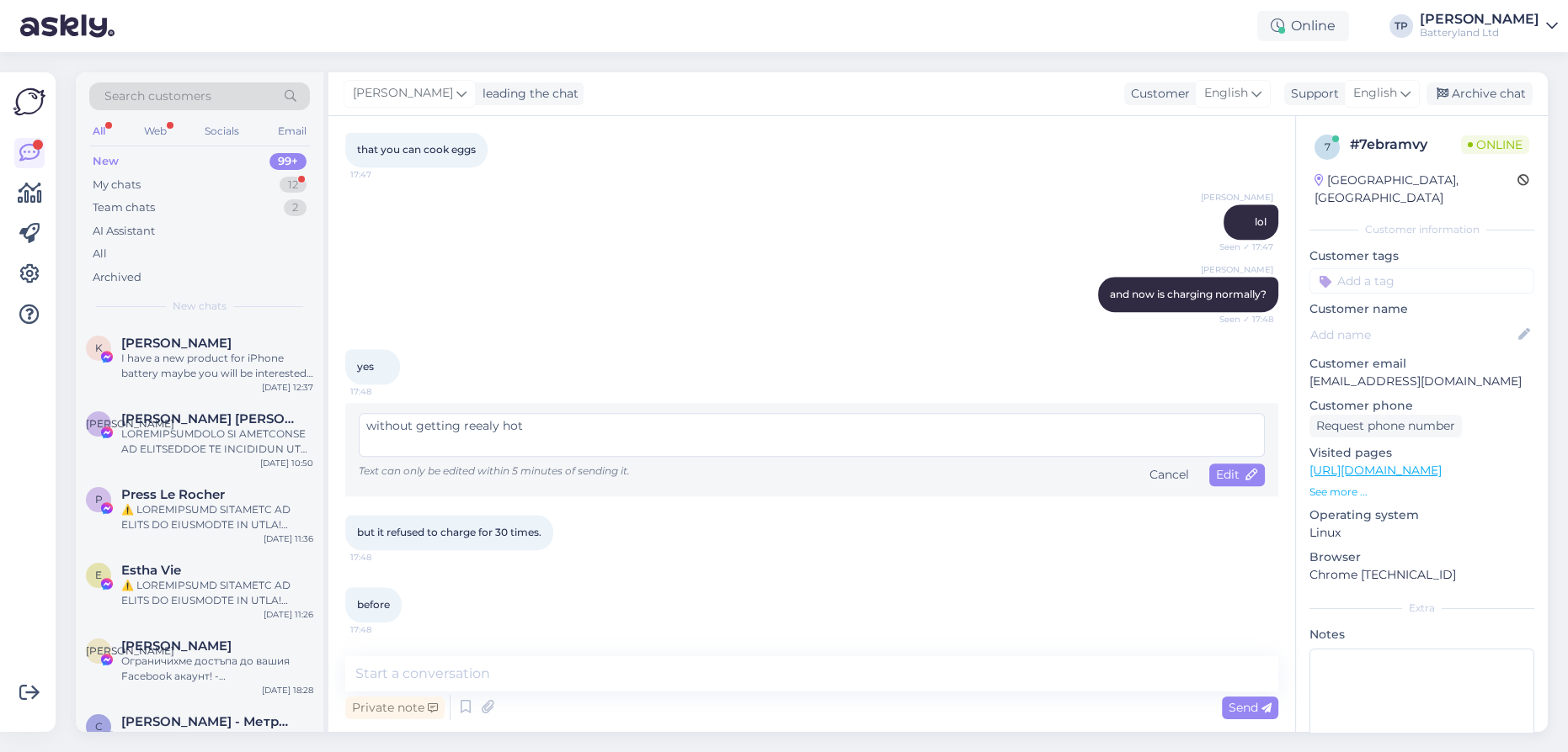
click at [474, 428] on textarea "without getting reealy hot" at bounding box center [811, 435] width 906 height 44
click at [480, 428] on textarea "without getting realy hot" at bounding box center [811, 435] width 906 height 44
type textarea "without getting really hot"
click at [1220, 477] on span "Edit" at bounding box center [1237, 474] width 42 height 16
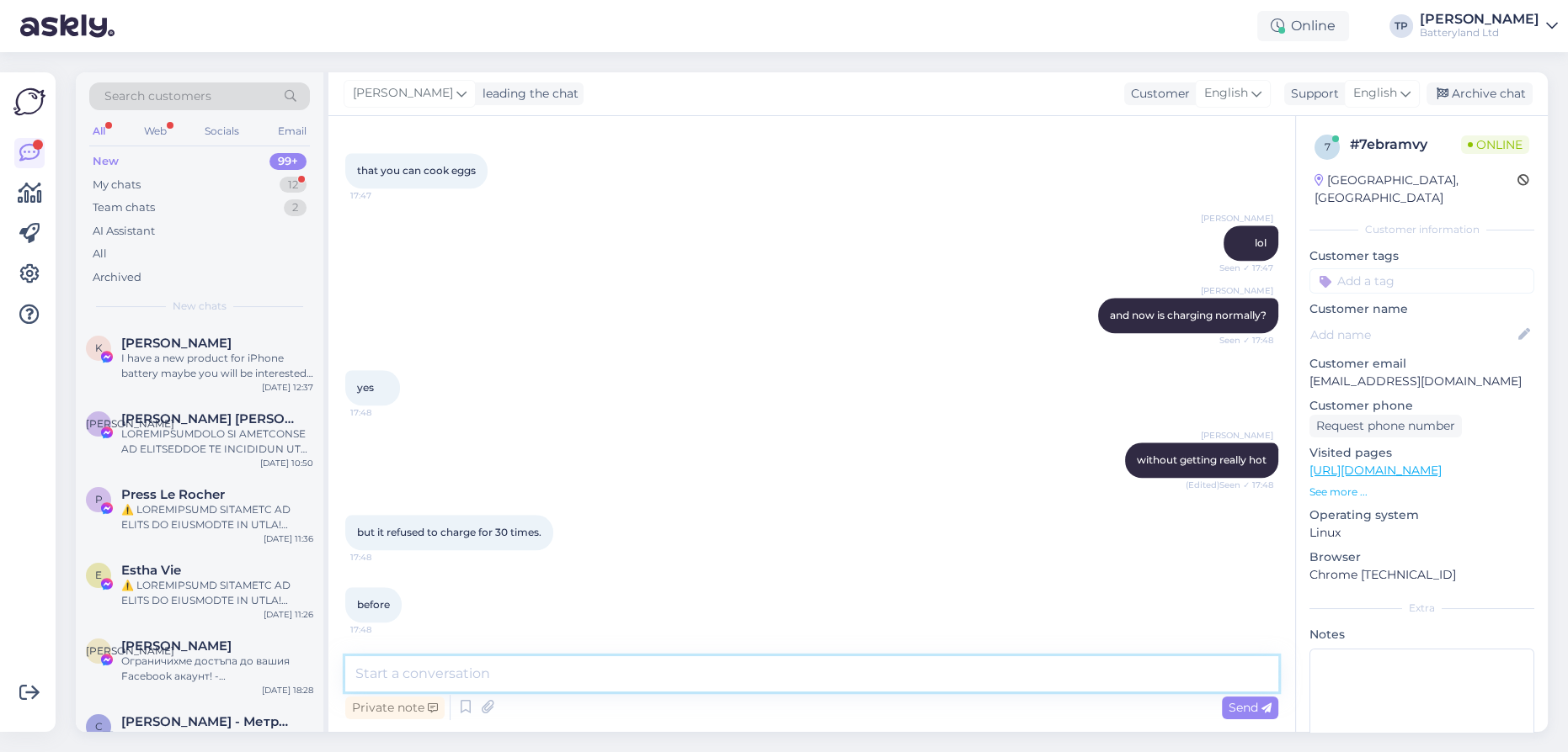
click at [479, 679] on textarea at bounding box center [812, 674] width 933 height 36
type textarea "hmm"
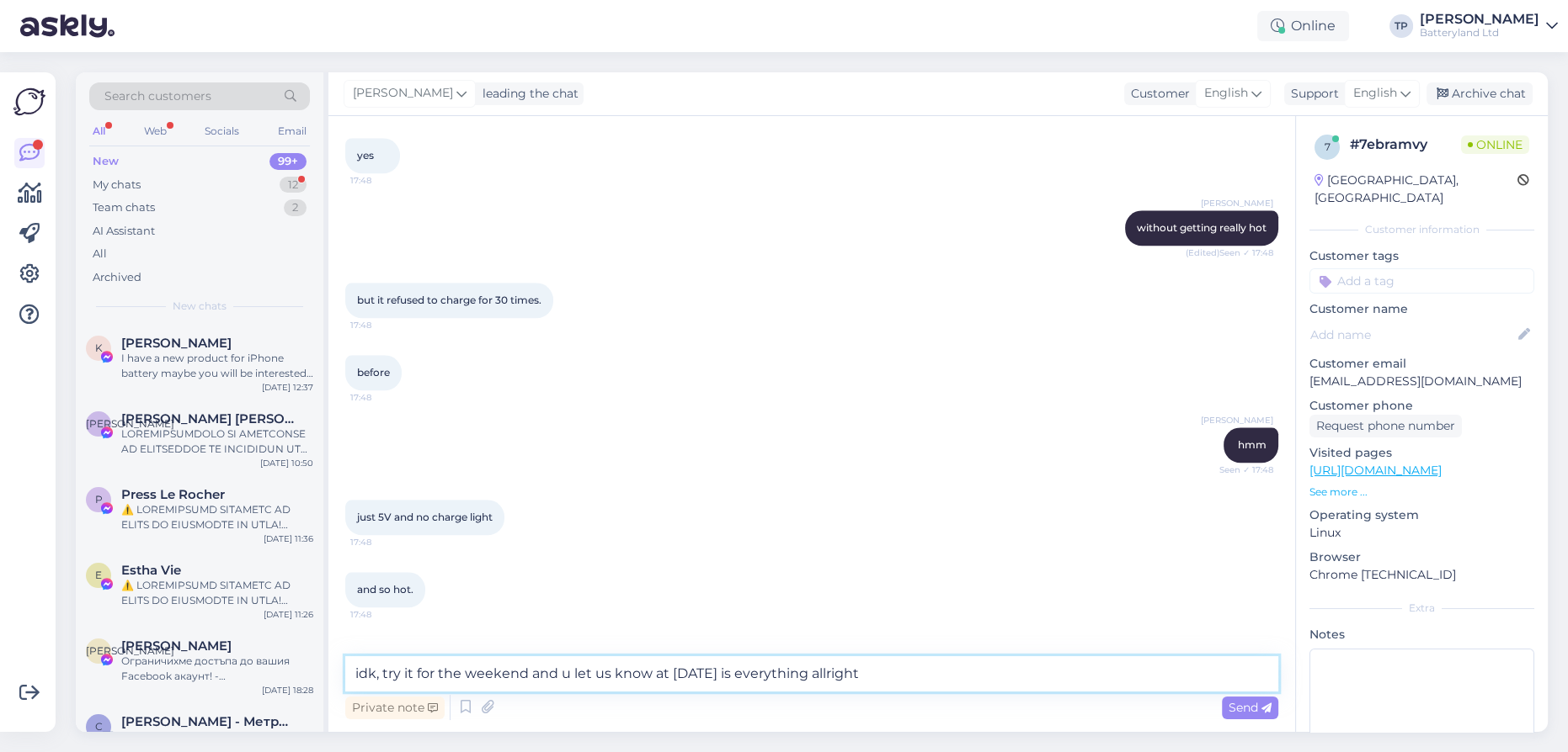
scroll to position [2580, 0]
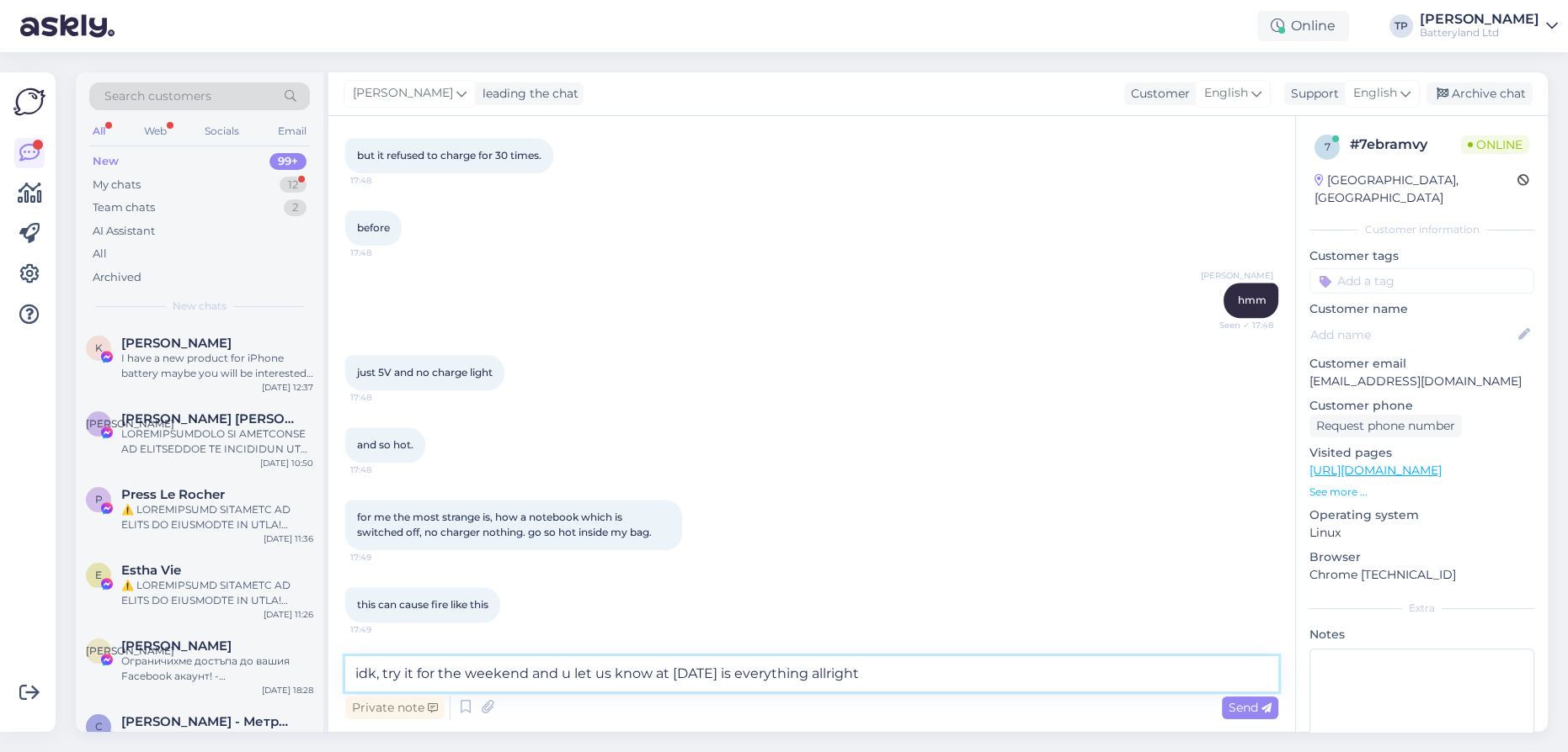
click at [830, 670] on textarea "idk, try it for the weekend and u let us know at [DATE] is everything allright" at bounding box center [812, 674] width 933 height 36
click at [920, 670] on textarea "idk, try it for the weekend and u let us know at [DATE] is everything alright" at bounding box center [812, 674] width 933 height 36
drag, startPoint x: 685, startPoint y: 673, endPoint x: 674, endPoint y: 674, distance: 11.0
click at [674, 674] on textarea "idk, try it for the weekend and u let us know at [DATE] is everything alright" at bounding box center [812, 674] width 933 height 36
type textarea "idk, try it for the weekend and u let us know at [DATE] is everything alright"
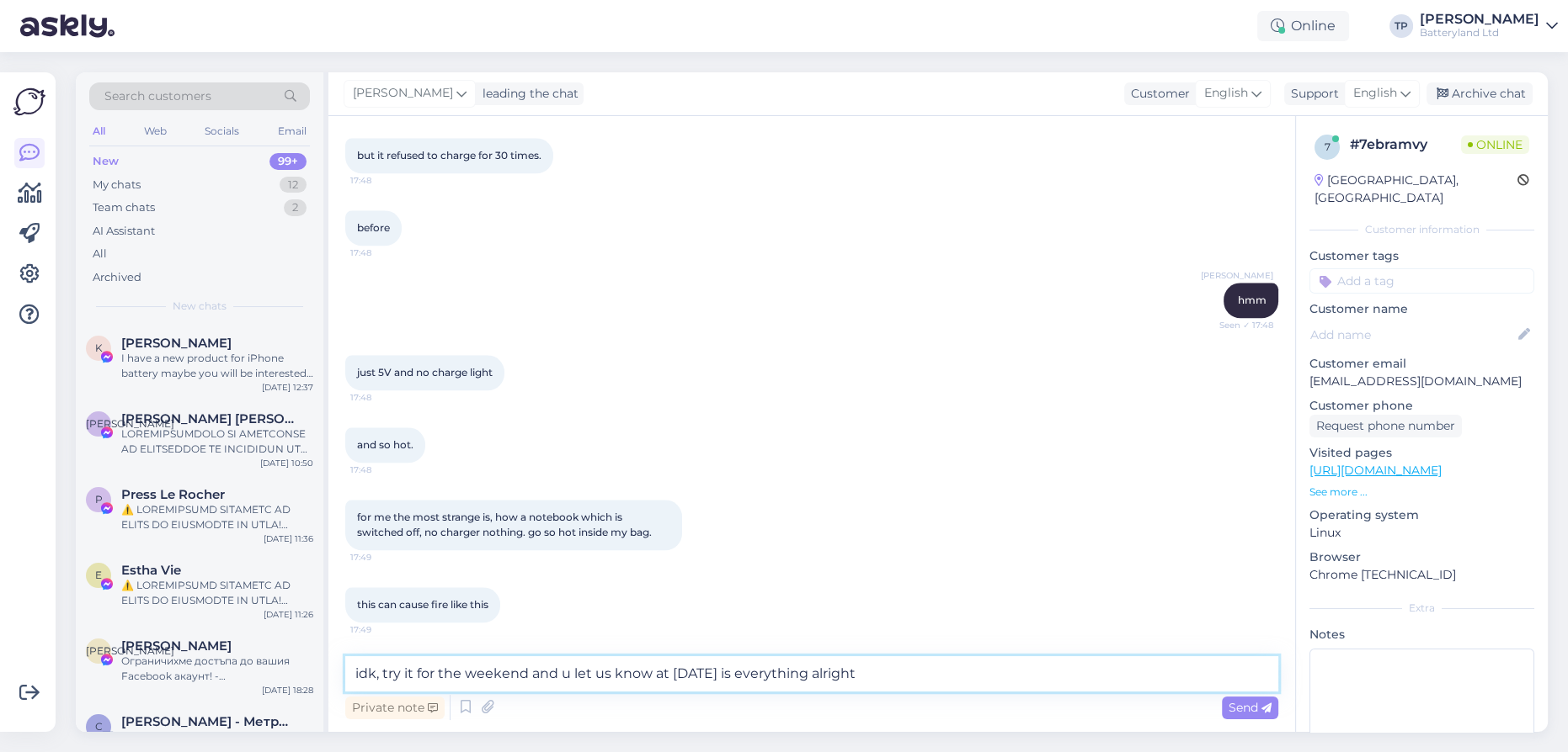
click at [891, 669] on textarea "idk, try it for the weekend and u let us know at [DATE] is everything alright" at bounding box center [812, 674] width 933 height 36
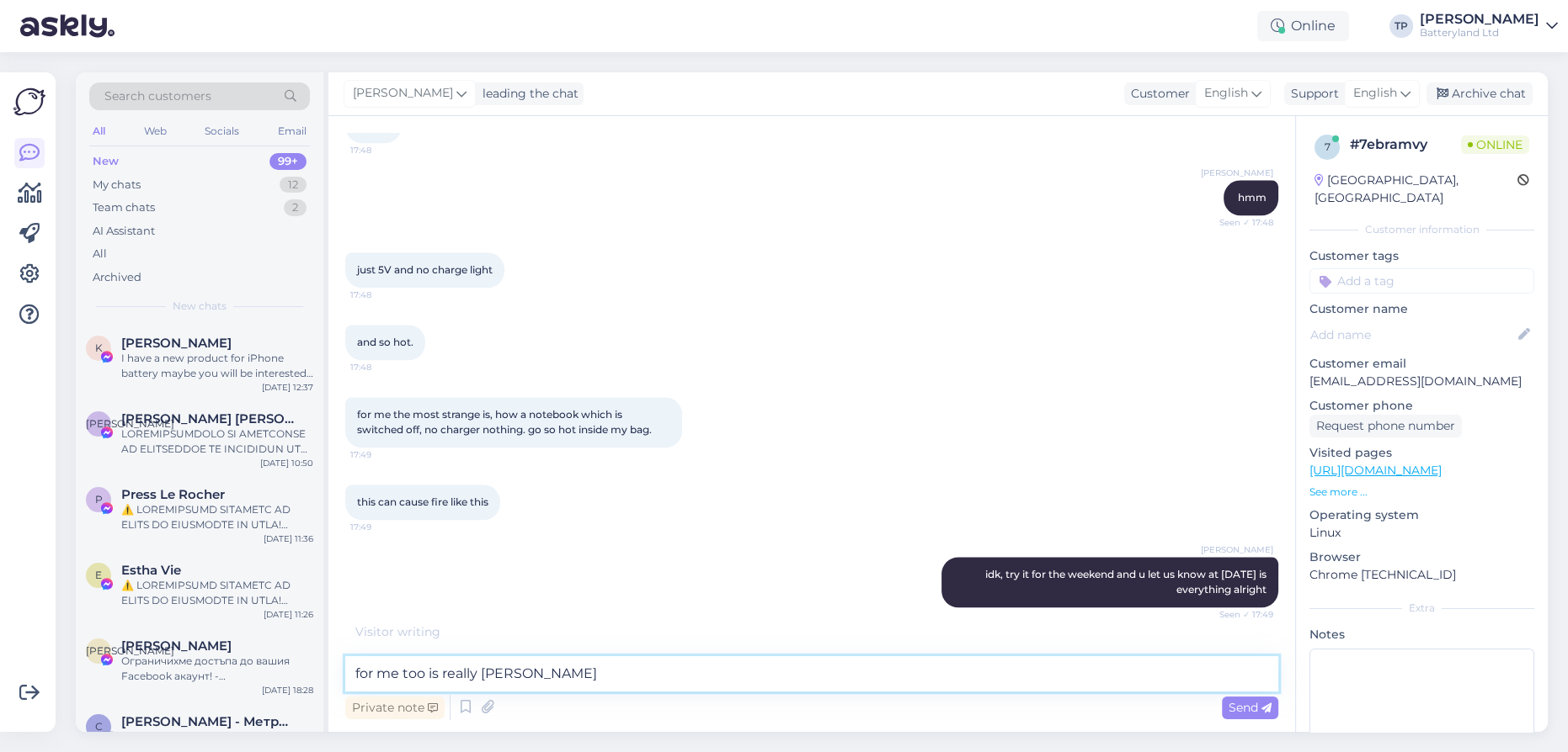
type textarea "for me too is really strange"
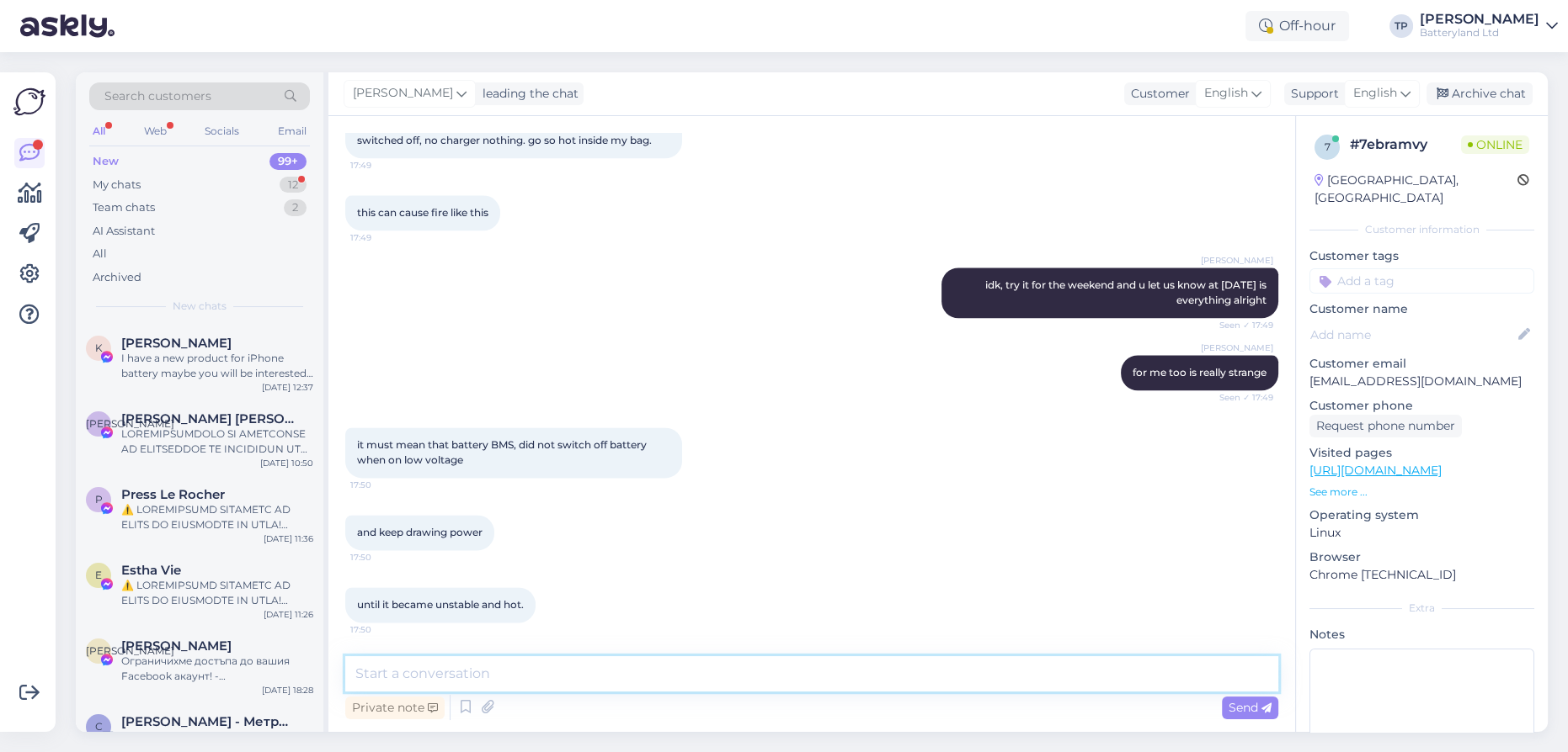
scroll to position [3045, 0]
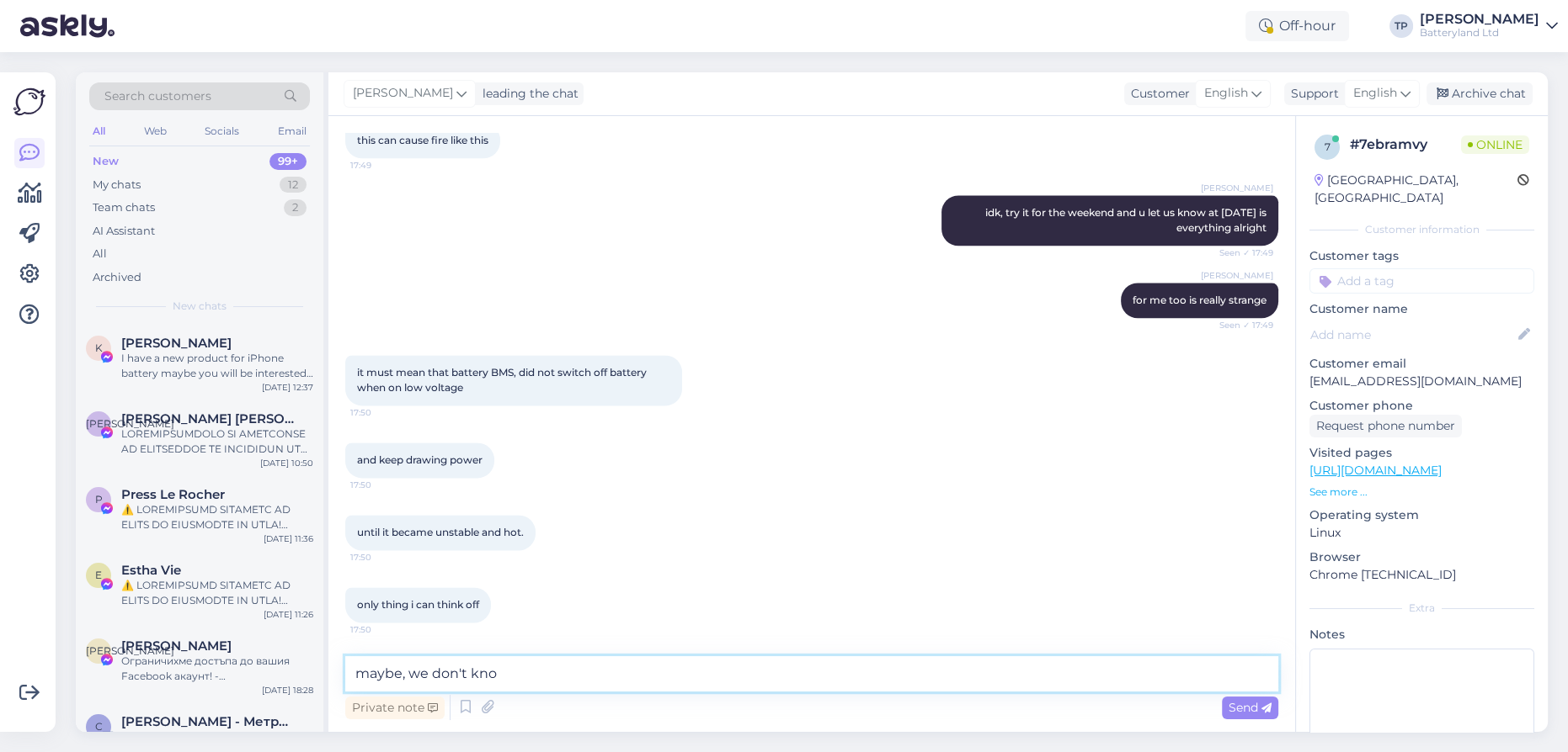
type textarea "maybe, we don't know"
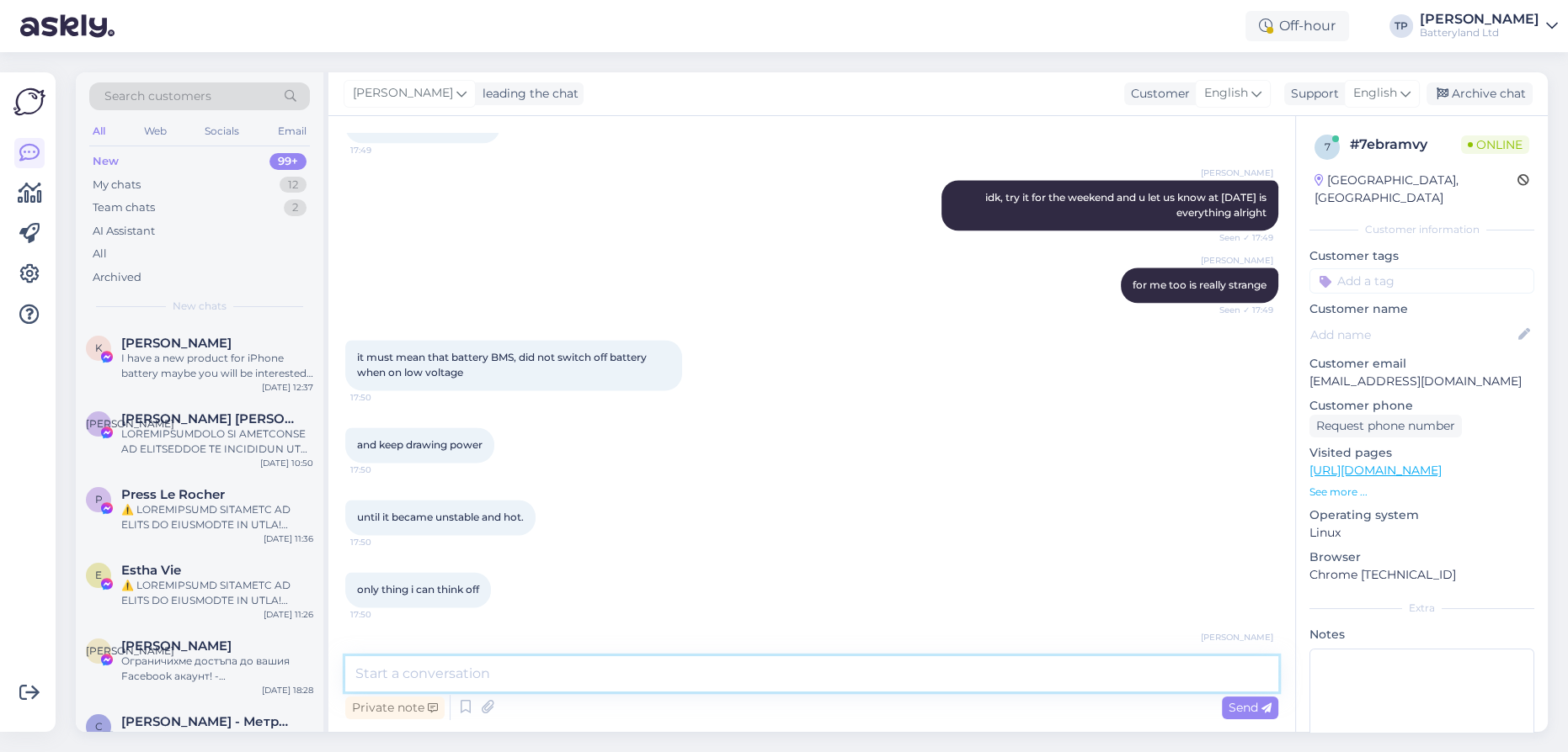
scroll to position [3117, 0]
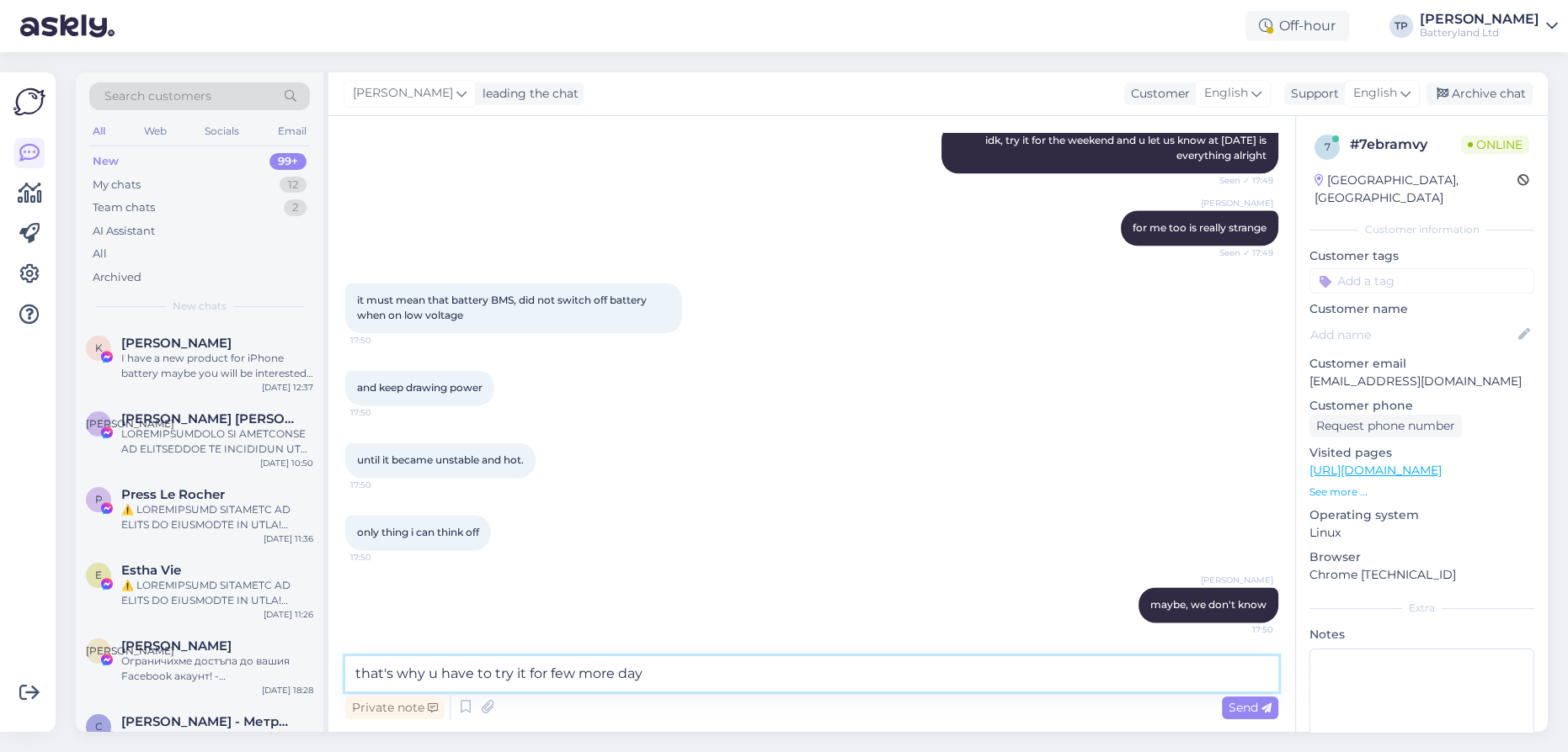
type textarea "that's why u have to try it for few more days"
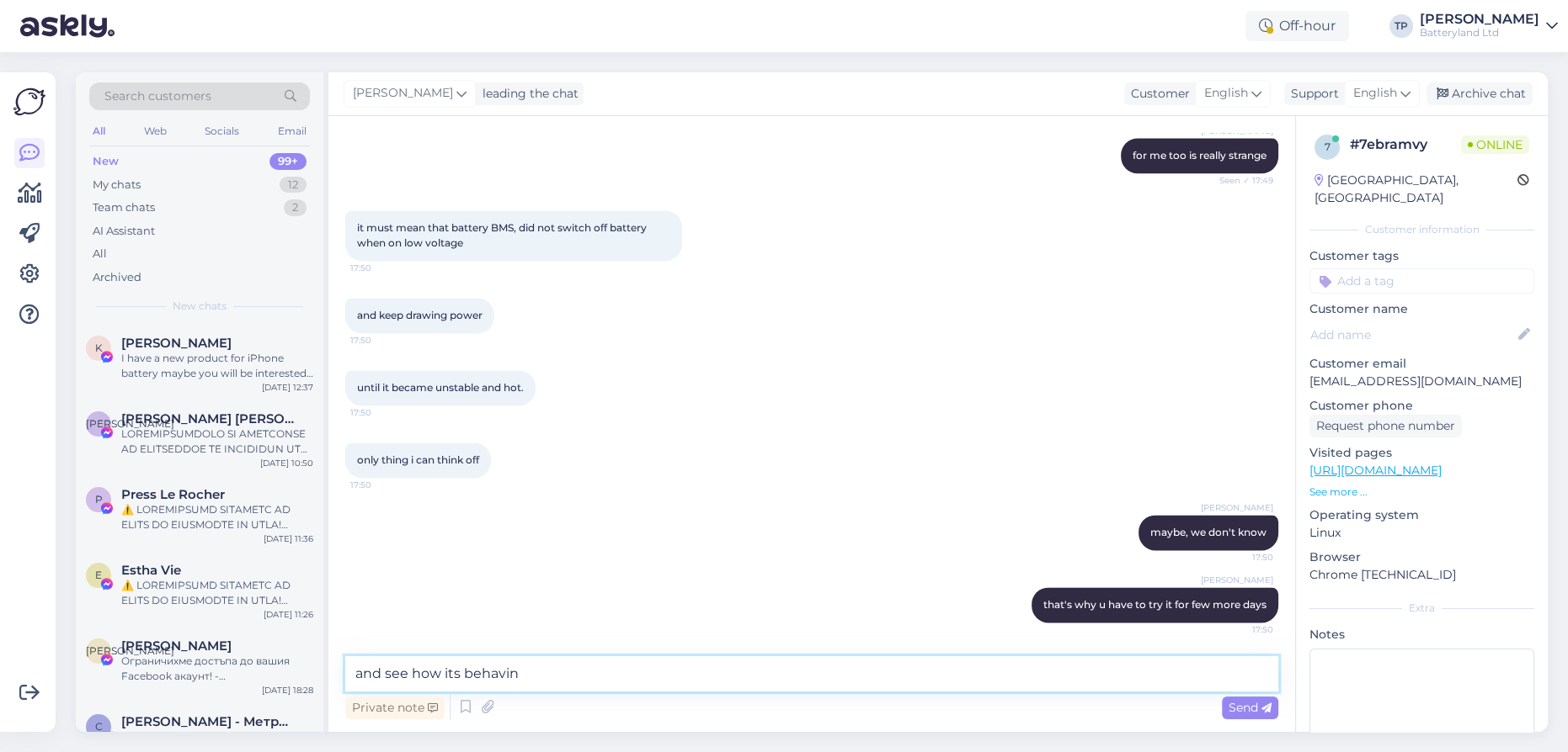
type textarea "and see how its behaving"
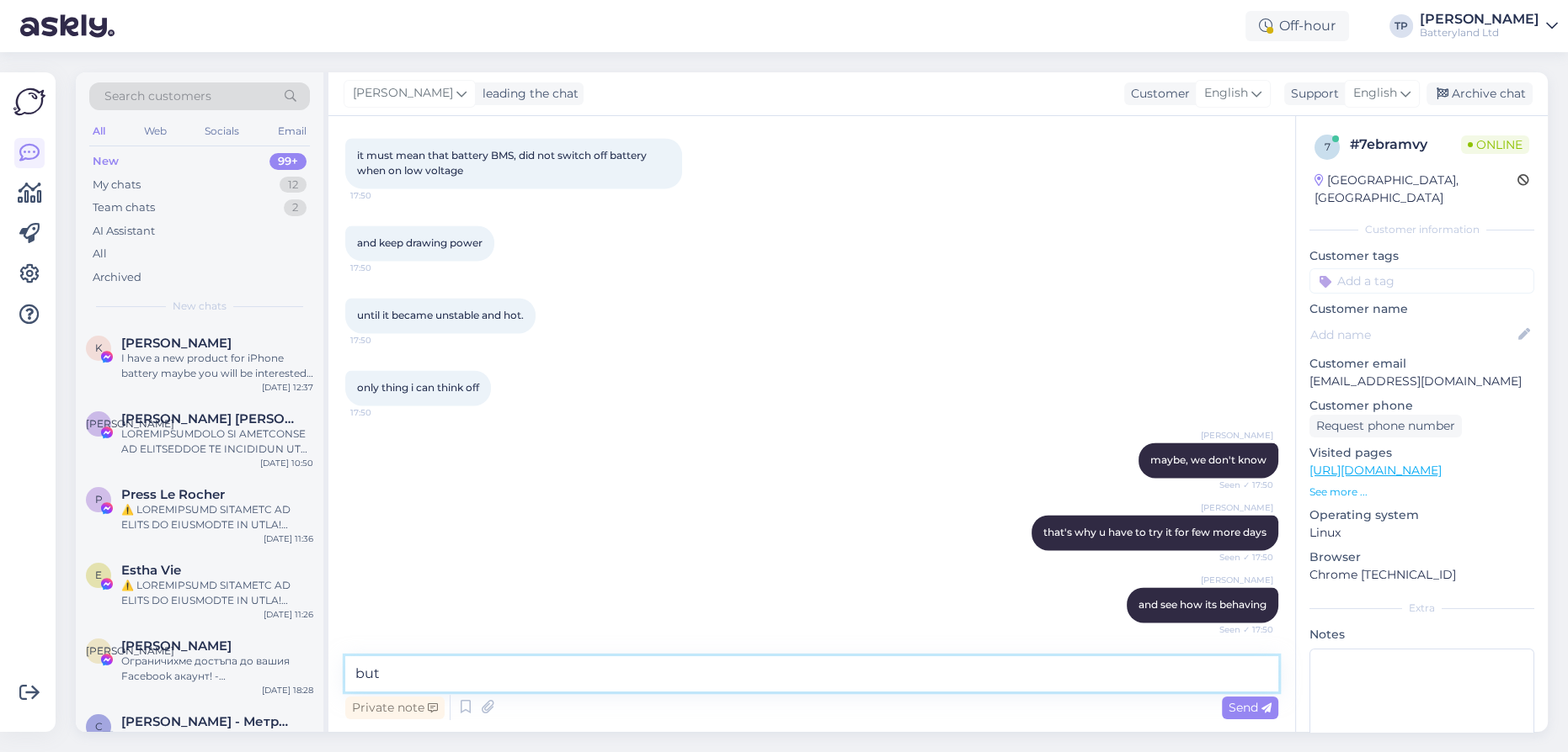
scroll to position [3335, 0]
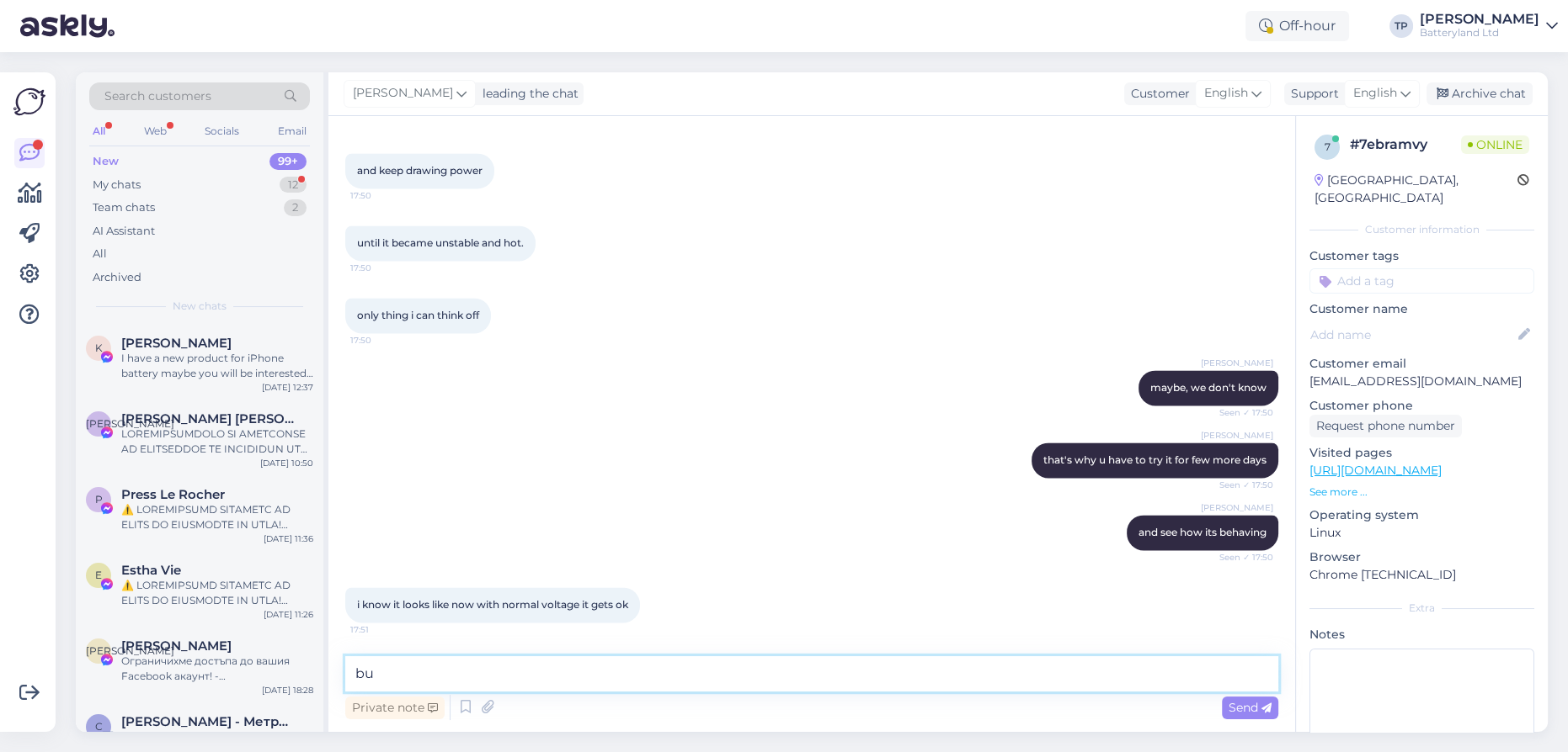
type textarea "b"
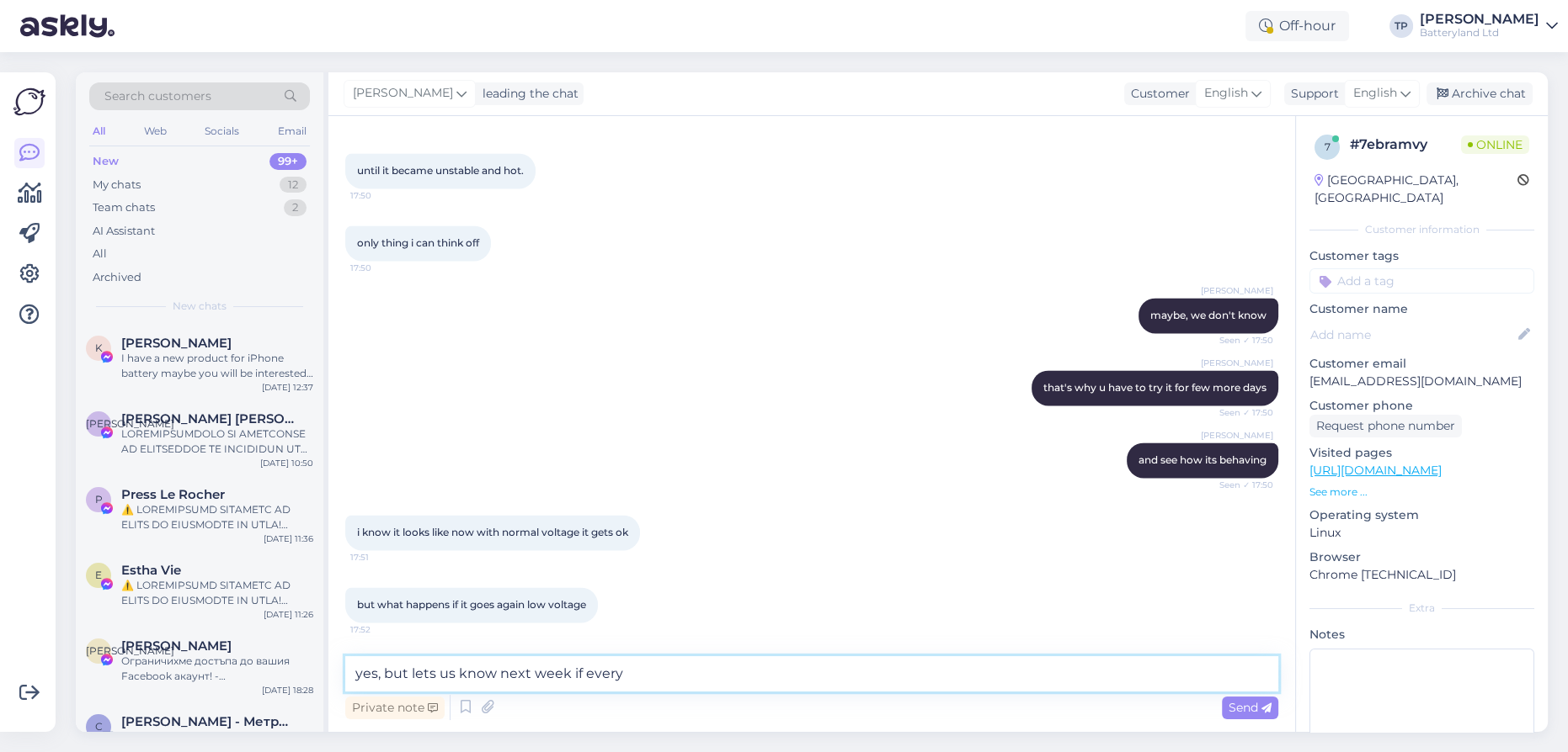
scroll to position [3480, 0]
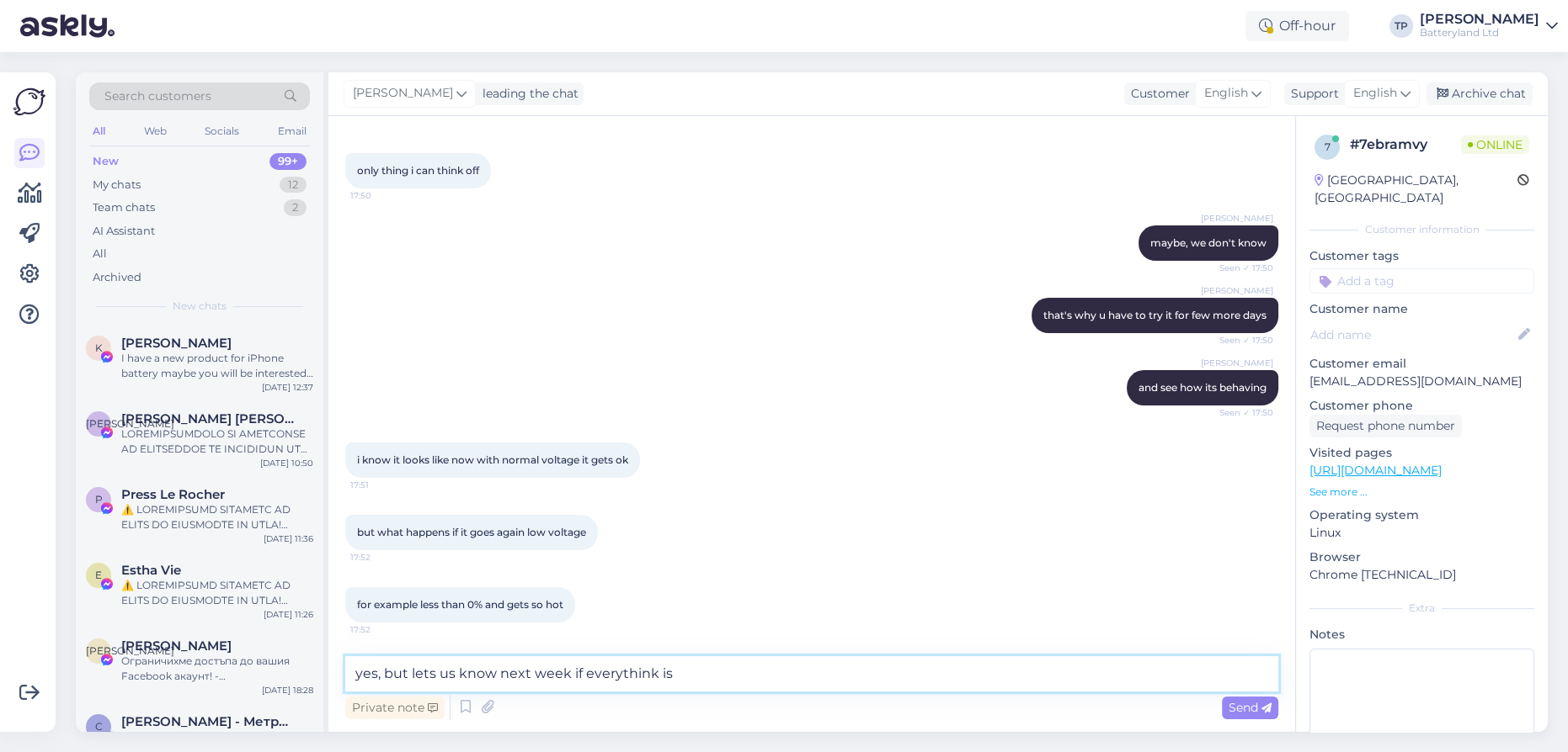
click at [652, 672] on textarea "yes, but lets us know next week if everythink is" at bounding box center [812, 674] width 933 height 36
click at [687, 670] on textarea "yes, but lets us know next week if everything is" at bounding box center [812, 674] width 933 height 36
type textarea "yes, but lets us know next week if everything is OK please"
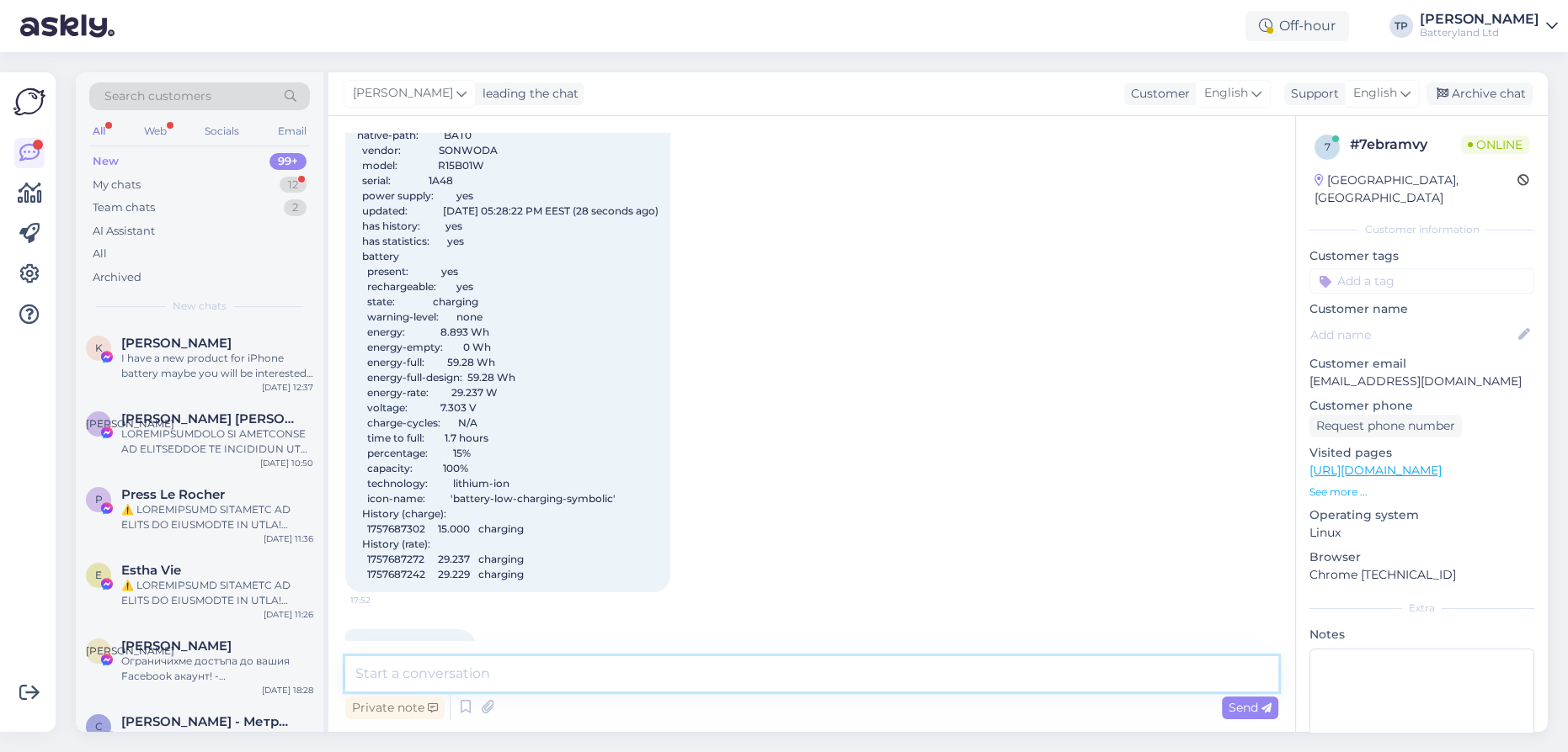
scroll to position [4151, 0]
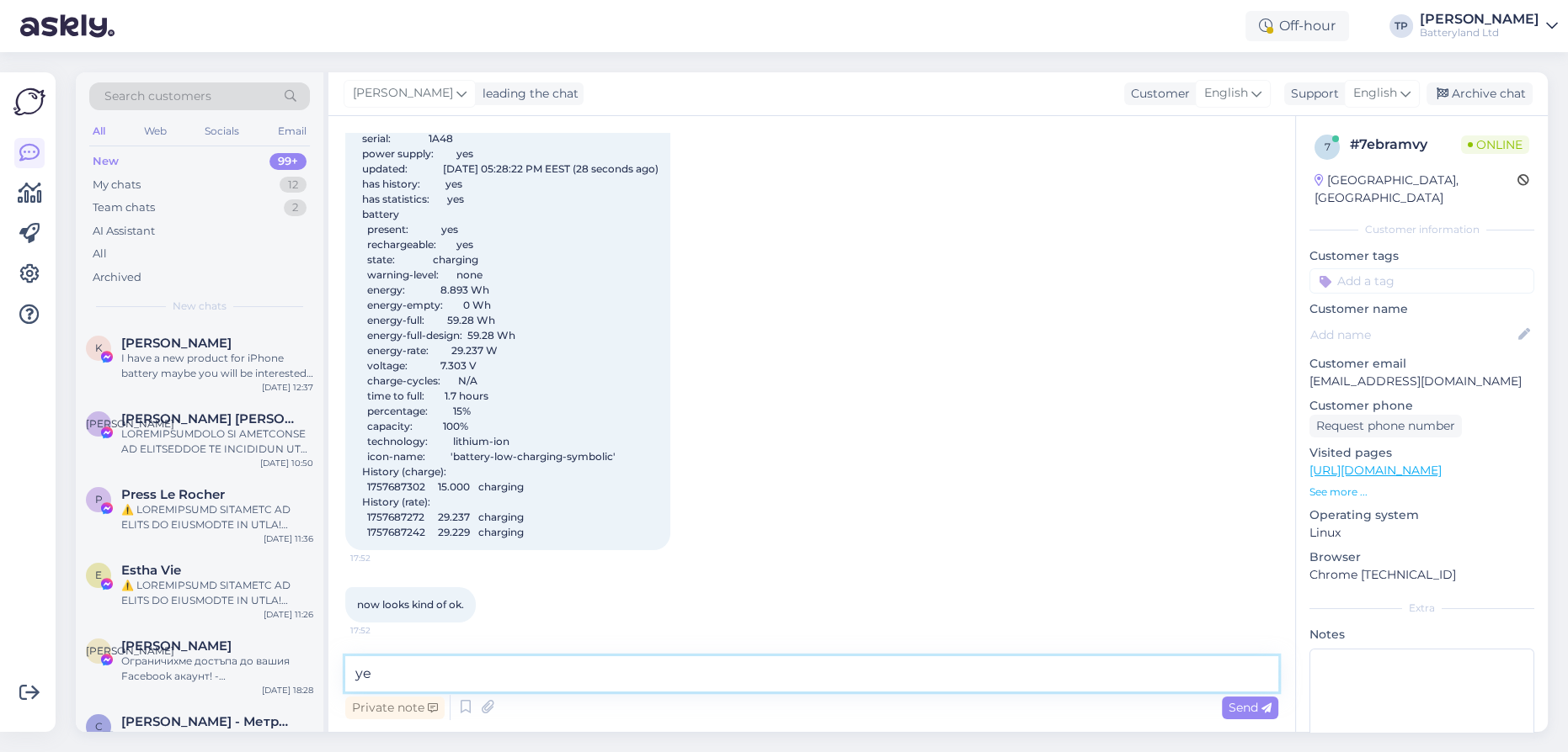
type textarea "yes"
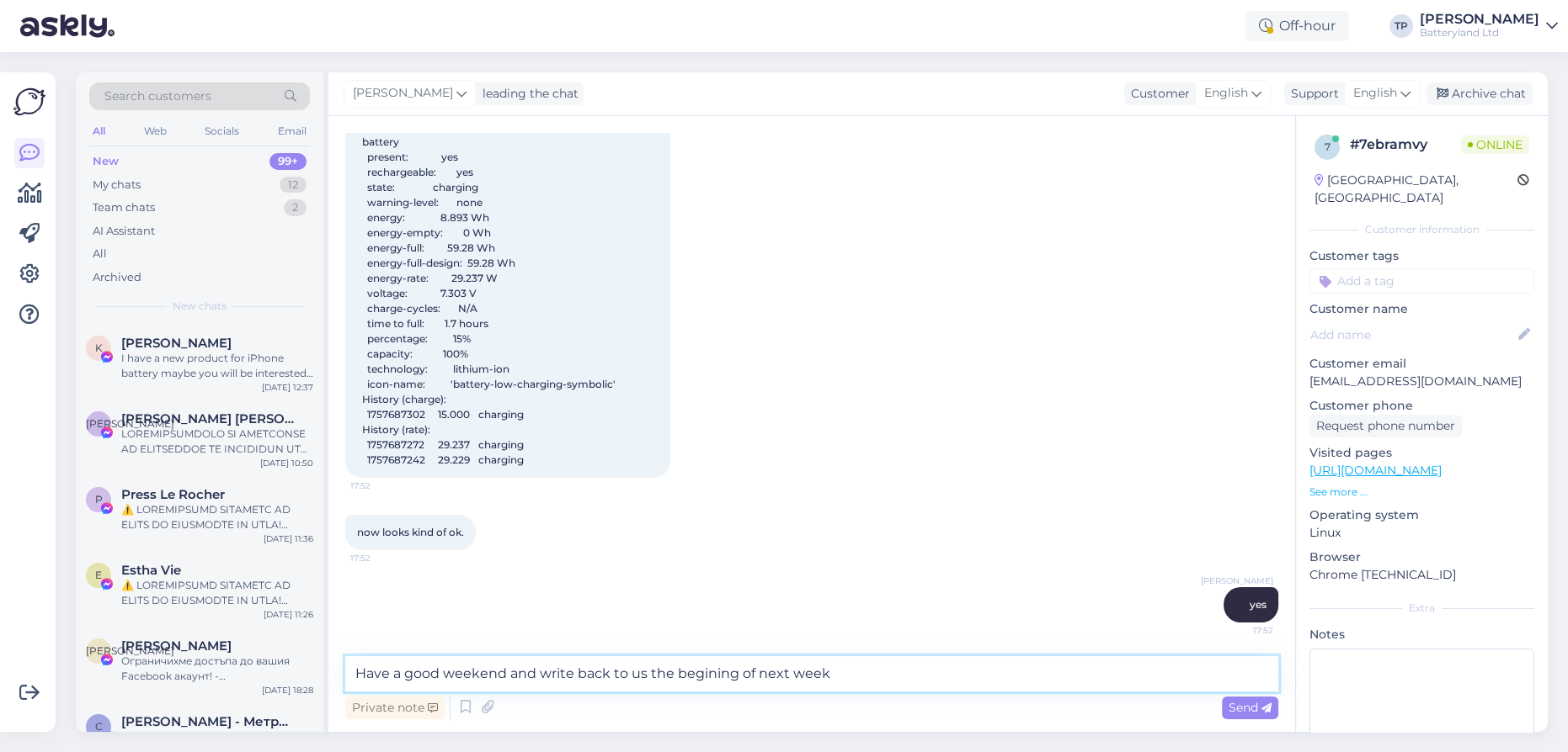
click at [704, 671] on textarea "Have a good weekend and write back to us the begining of next week" at bounding box center [812, 674] width 933 height 36
type textarea "Have a good weekend and write back to us the beginning of next week"
click at [909, 681] on textarea "Have a good weekend and write back to us the beginning of next week" at bounding box center [812, 674] width 933 height 36
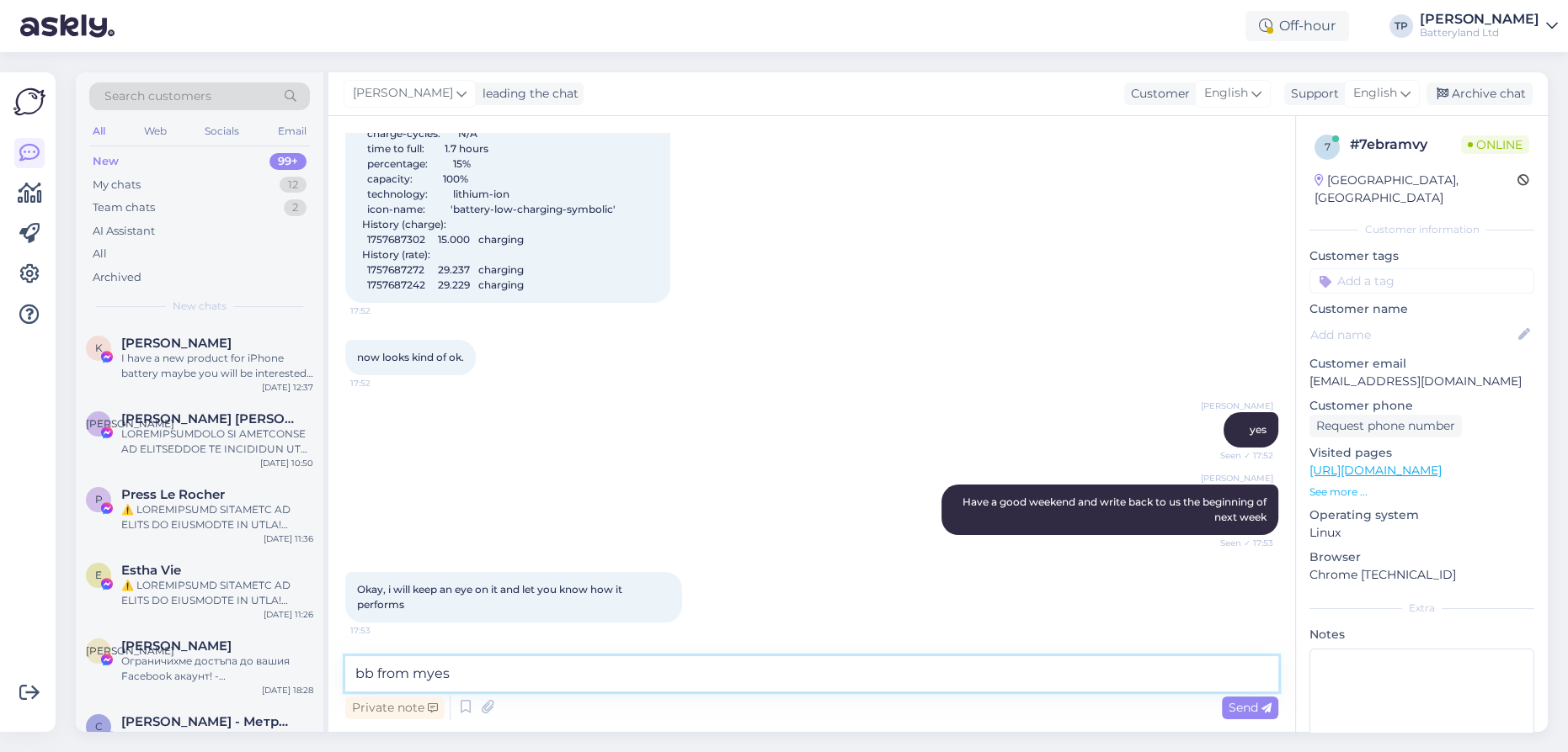
scroll to position [4416, 0]
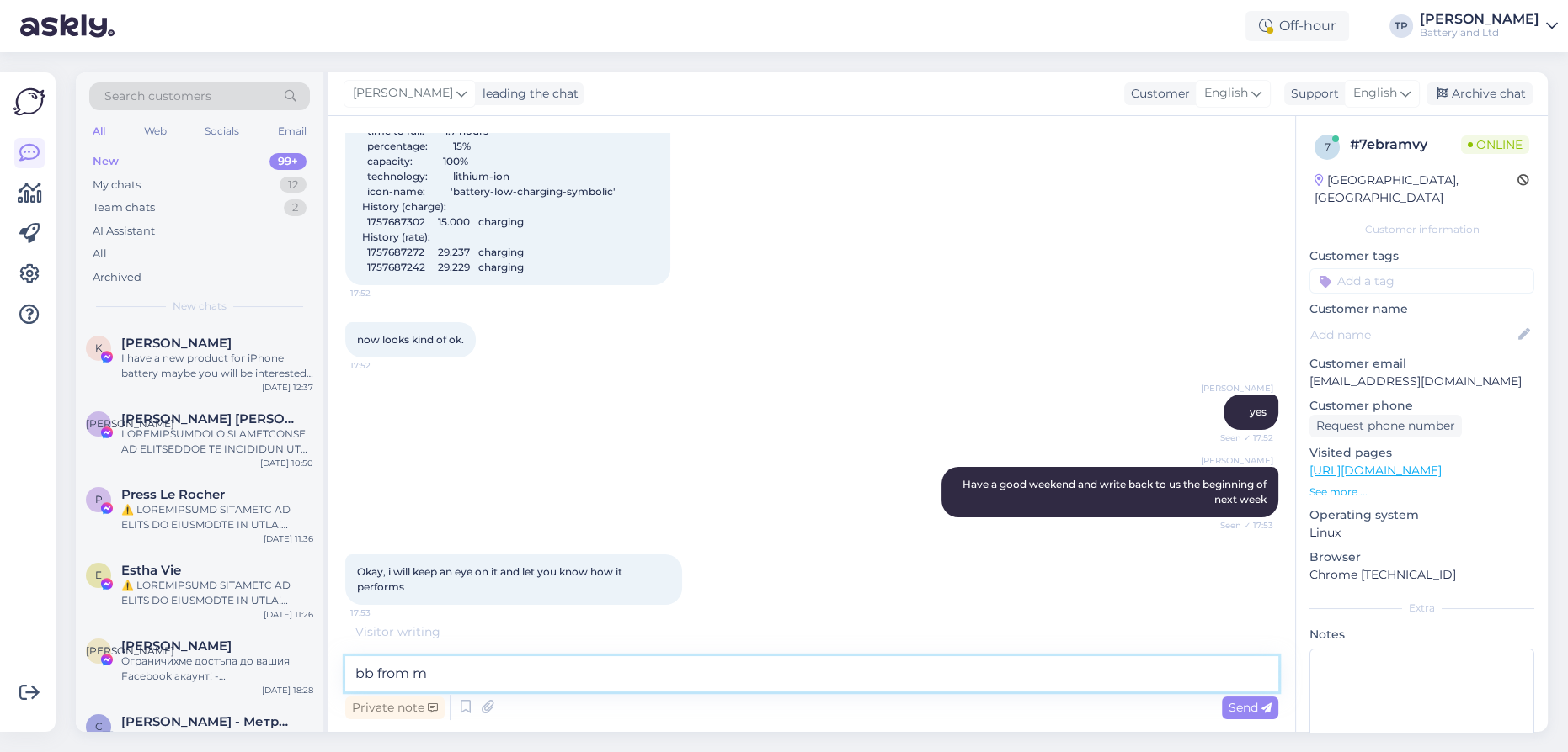
type textarea "bb from me"
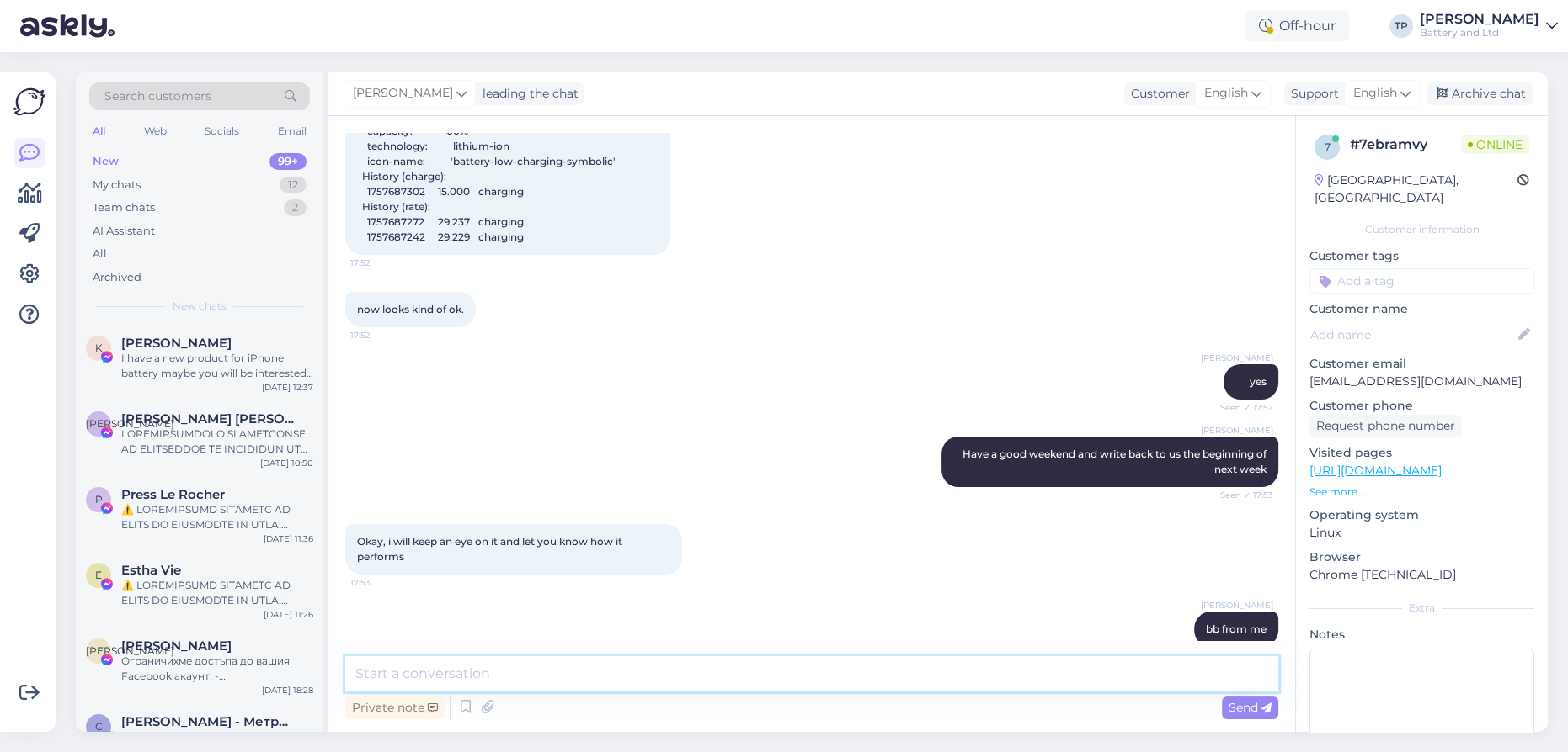
scroll to position [4471, 0]
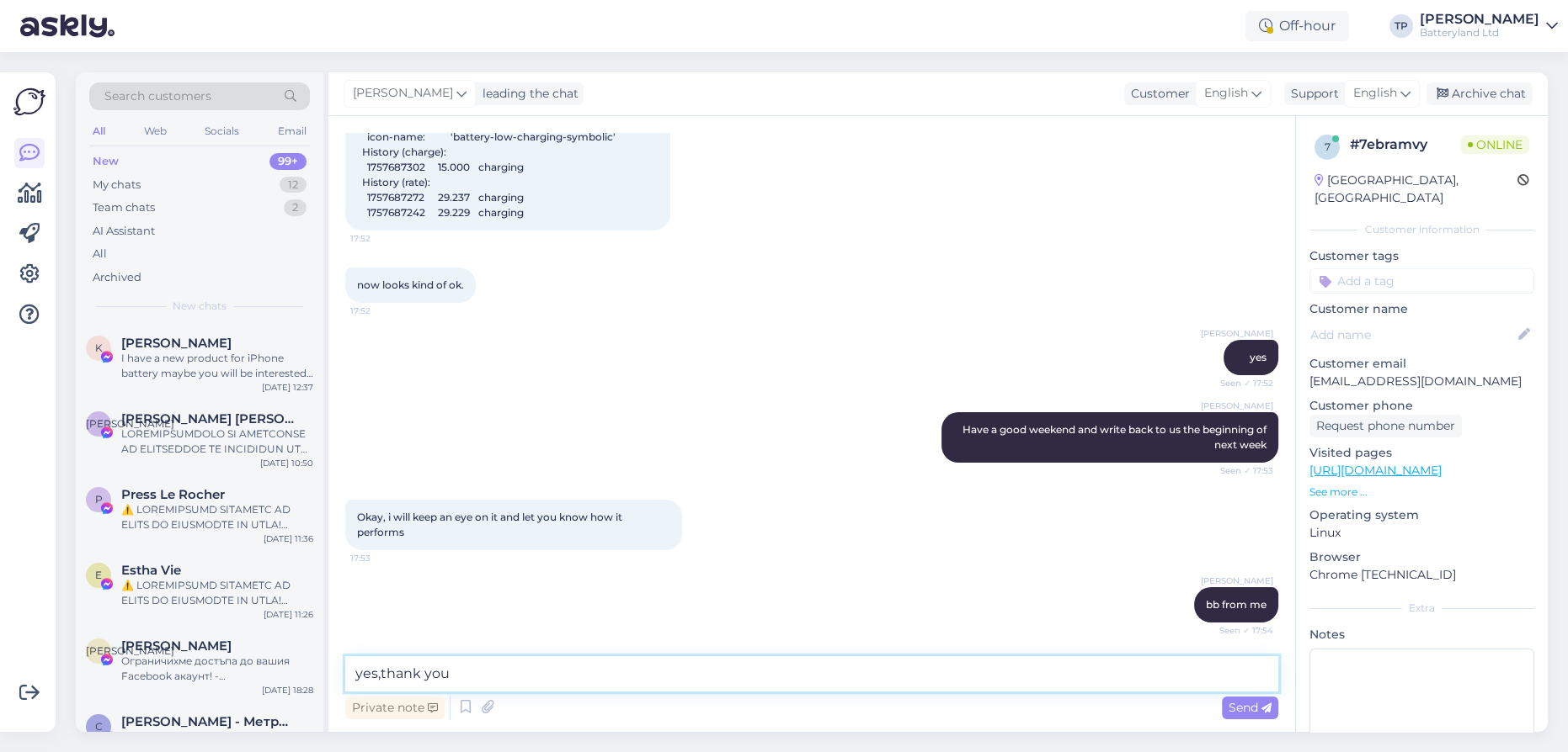
type textarea "yes,thank you!"
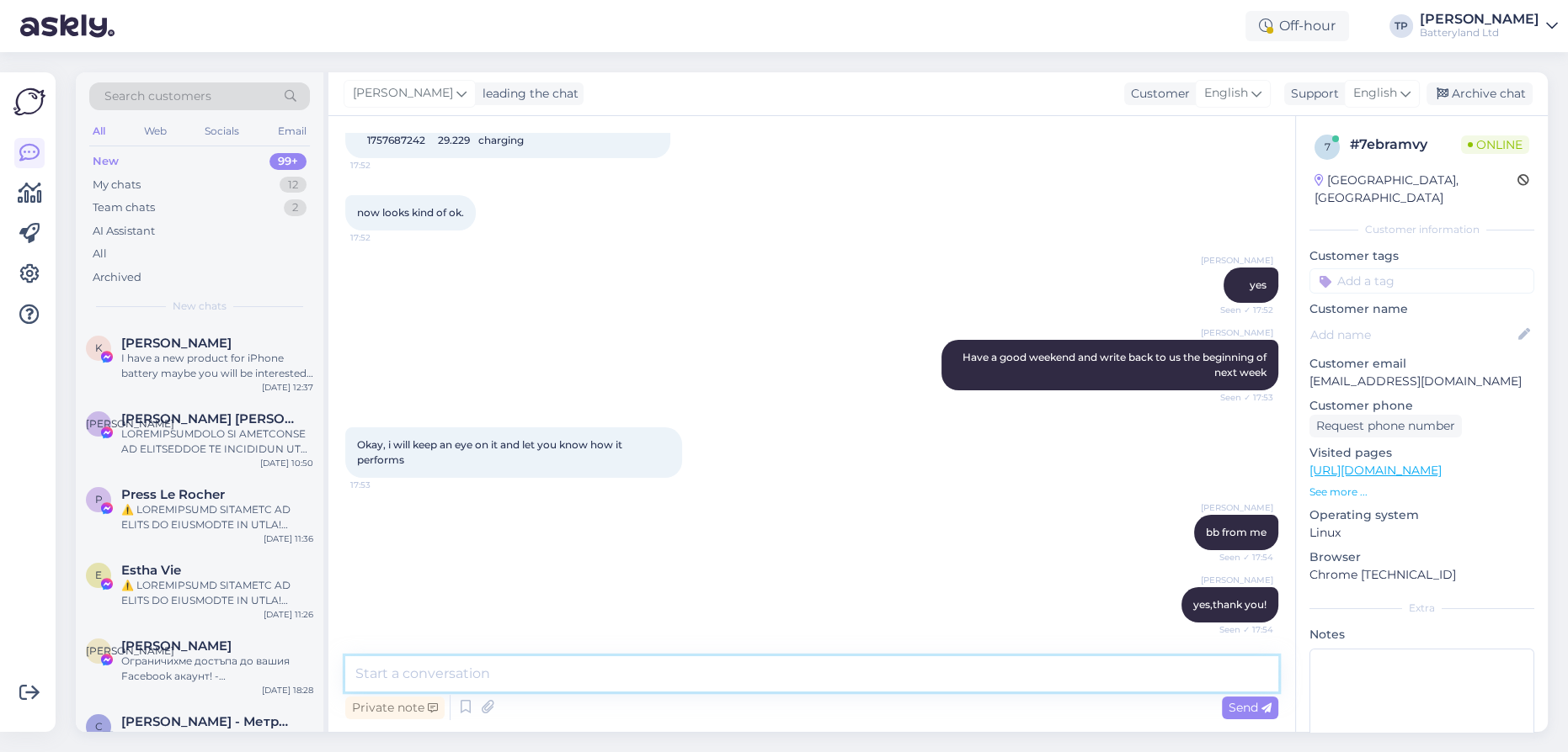
scroll to position [4616, 0]
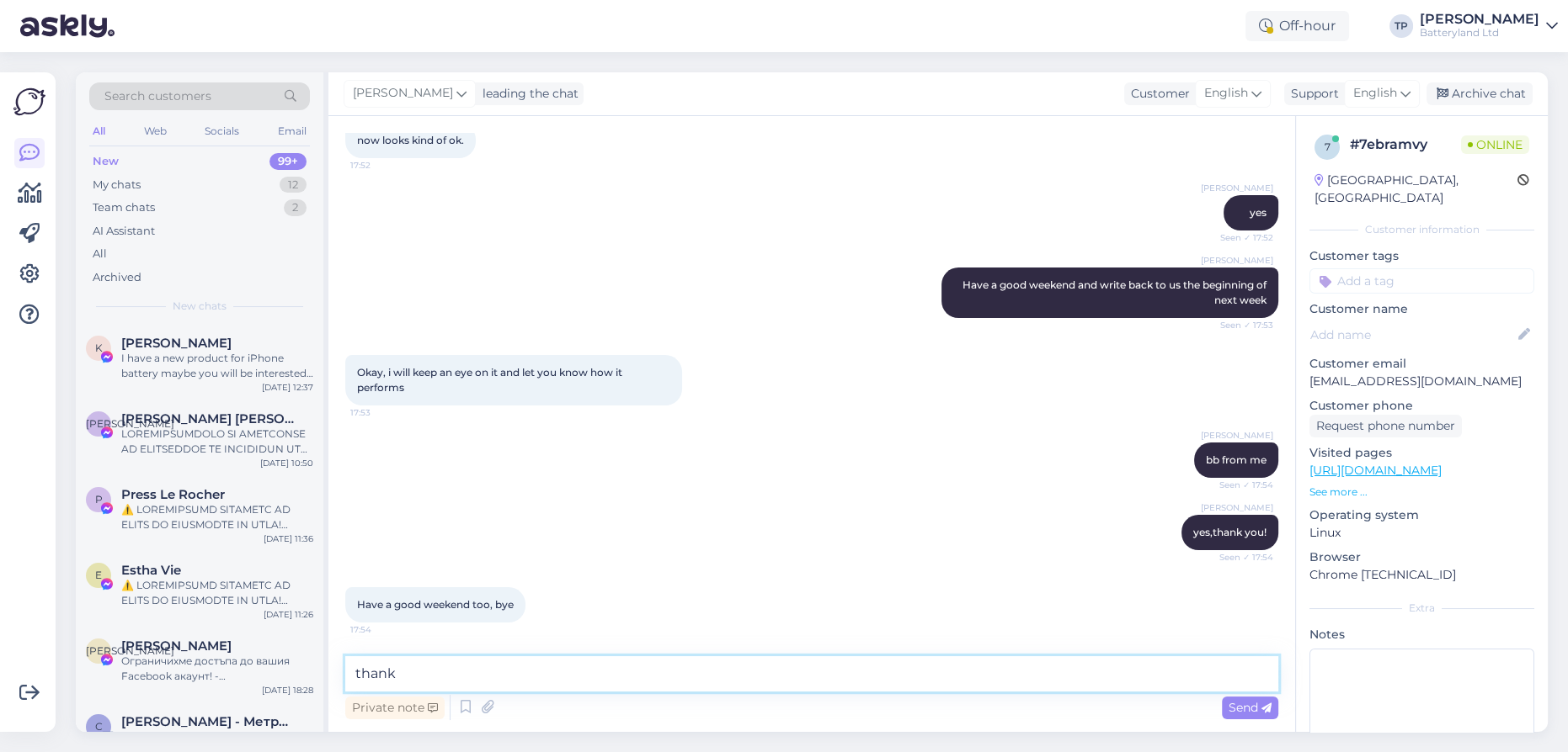
type textarea "thanks"
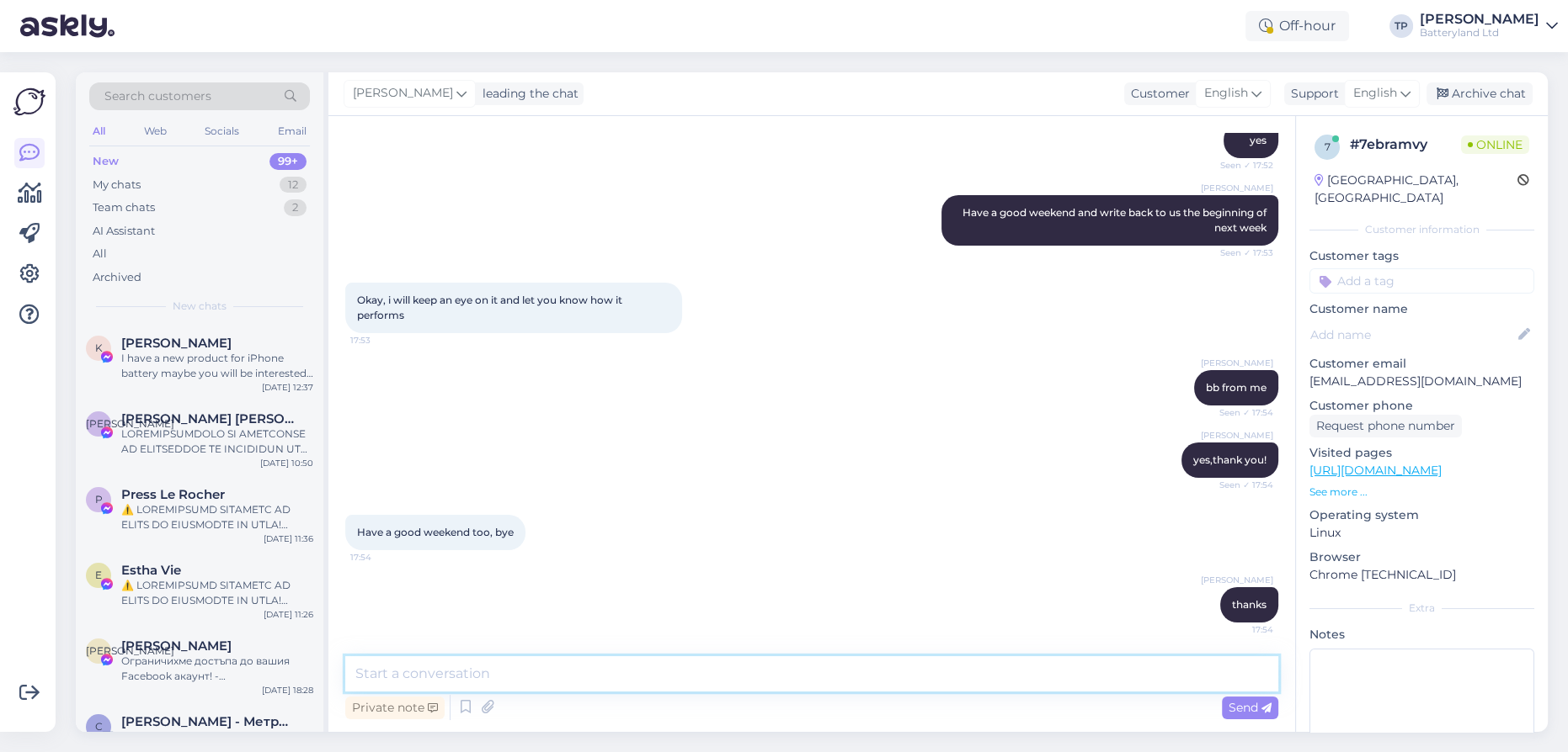
scroll to position [4688, 0]
